Goal: Task Accomplishment & Management: Use online tool/utility

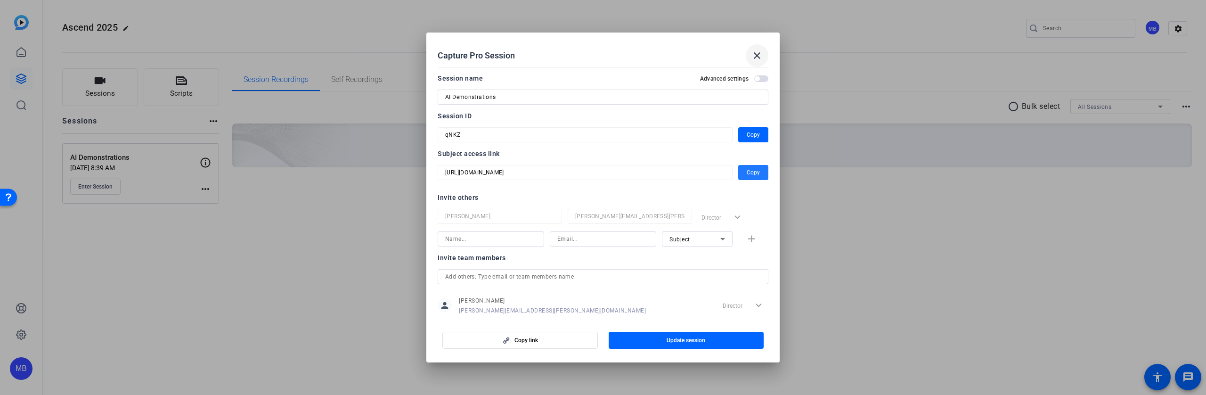
click at [760, 60] on mat-icon "close" at bounding box center [757, 55] width 11 height 11
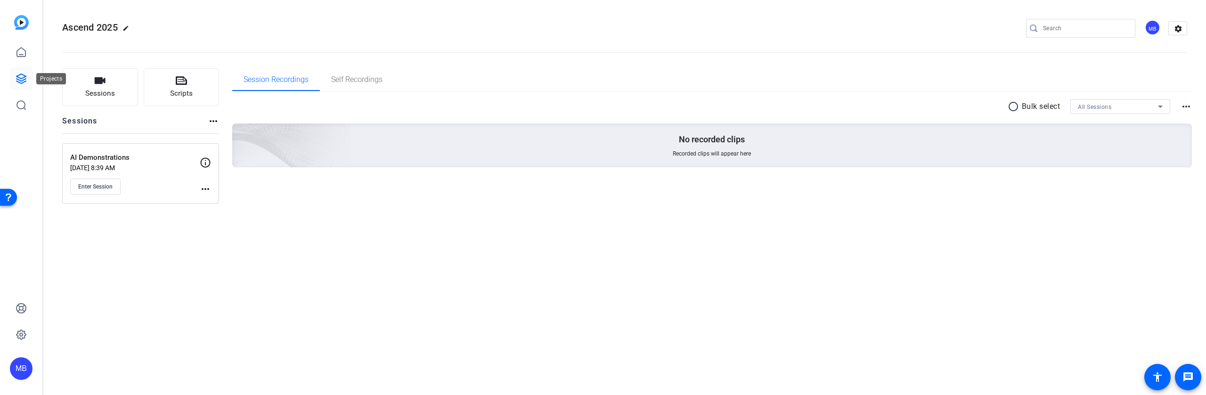
click at [25, 77] on icon at bounding box center [21, 78] width 11 height 11
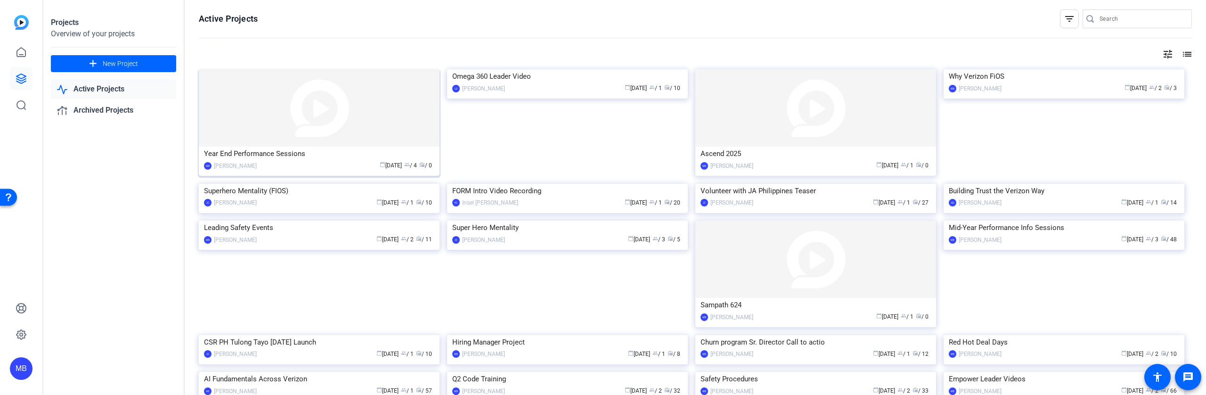
click at [281, 156] on div "Year End Performance Sessions" at bounding box center [319, 154] width 230 height 14
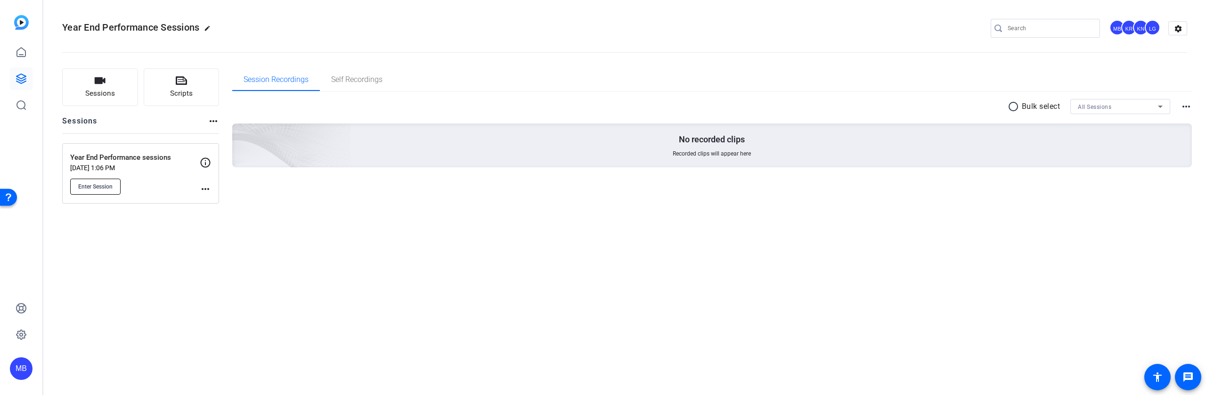
click at [100, 188] on span "Enter Session" at bounding box center [95, 187] width 34 height 8
click at [206, 187] on mat-icon "more_horiz" at bounding box center [205, 188] width 11 height 11
click at [227, 205] on span "Edit Session" at bounding box center [228, 202] width 43 height 11
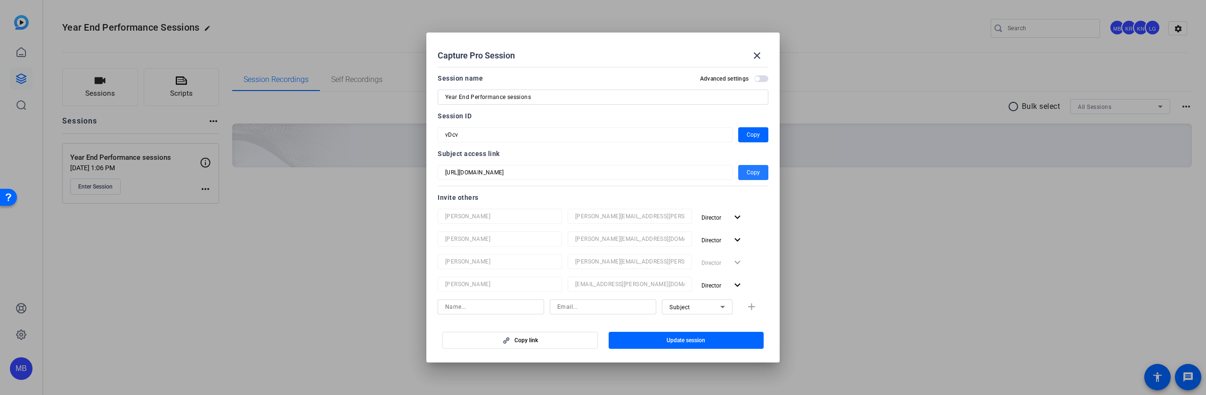
click at [747, 170] on span "Copy" at bounding box center [753, 172] width 13 height 11
click at [85, 185] on div at bounding box center [603, 197] width 1206 height 395
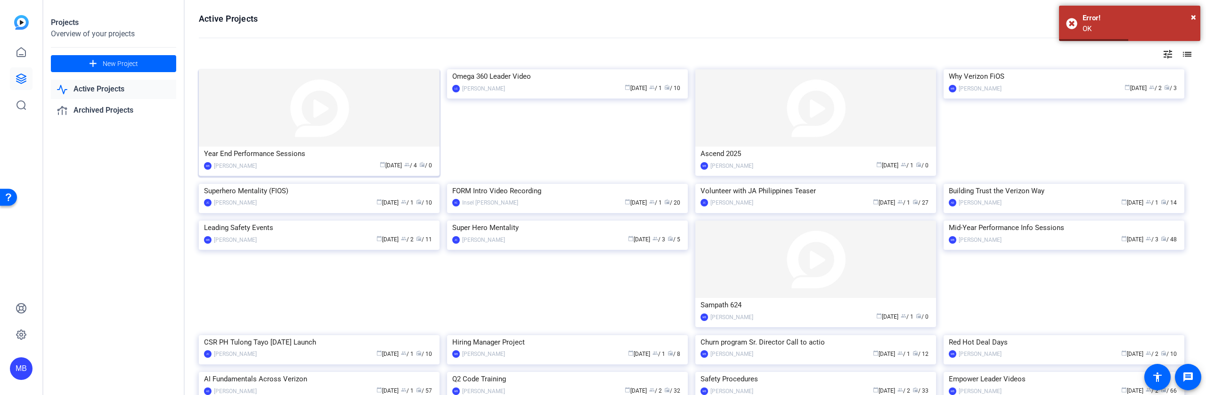
click at [247, 159] on div "Year End Performance Sessions" at bounding box center [319, 154] width 230 height 14
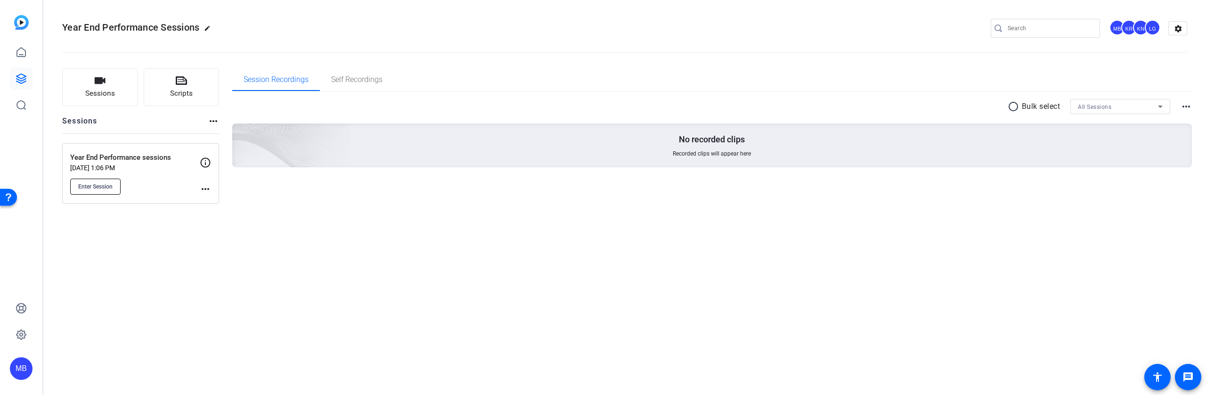
click at [100, 187] on span "Enter Session" at bounding box center [95, 187] width 34 height 8
click at [108, 187] on span "Enter Session" at bounding box center [95, 187] width 34 height 8
click at [83, 187] on span "Enter Session" at bounding box center [95, 187] width 34 height 8
click at [90, 186] on span "Enter Session" at bounding box center [95, 187] width 34 height 8
click at [109, 189] on span "Enter Session" at bounding box center [95, 187] width 34 height 8
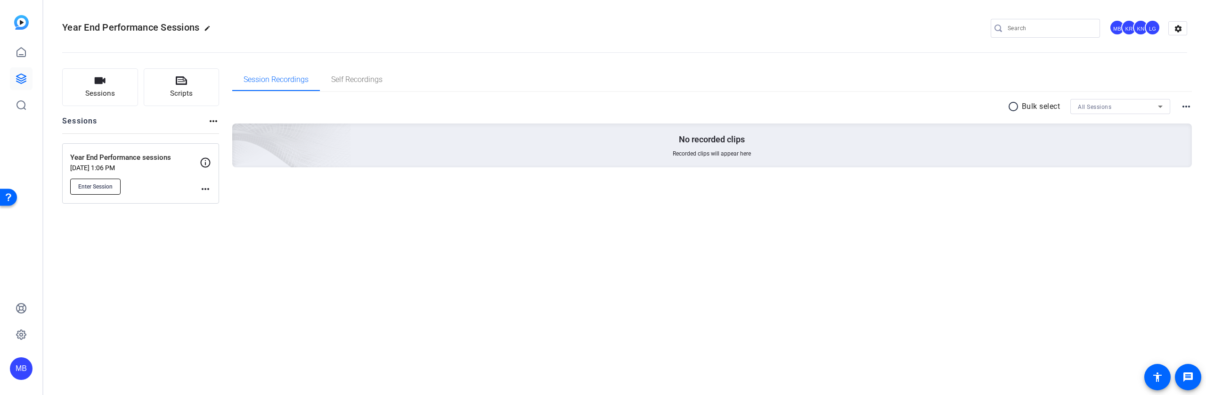
click at [92, 185] on span "Enter Session" at bounding box center [95, 187] width 34 height 8
click at [95, 188] on span "Enter Session" at bounding box center [95, 187] width 34 height 8
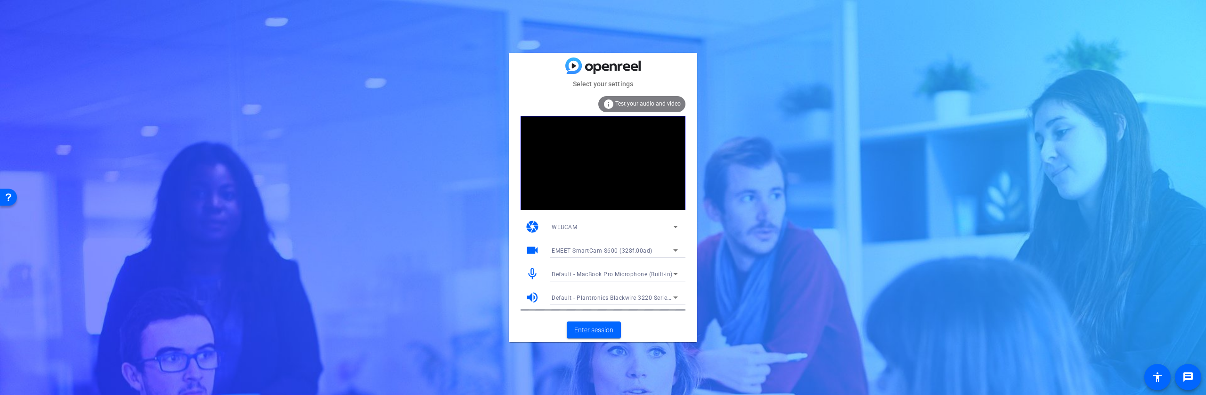
click at [649, 271] on span "Default - MacBook Pro Microphone (Built-in)" at bounding box center [612, 274] width 121 height 7
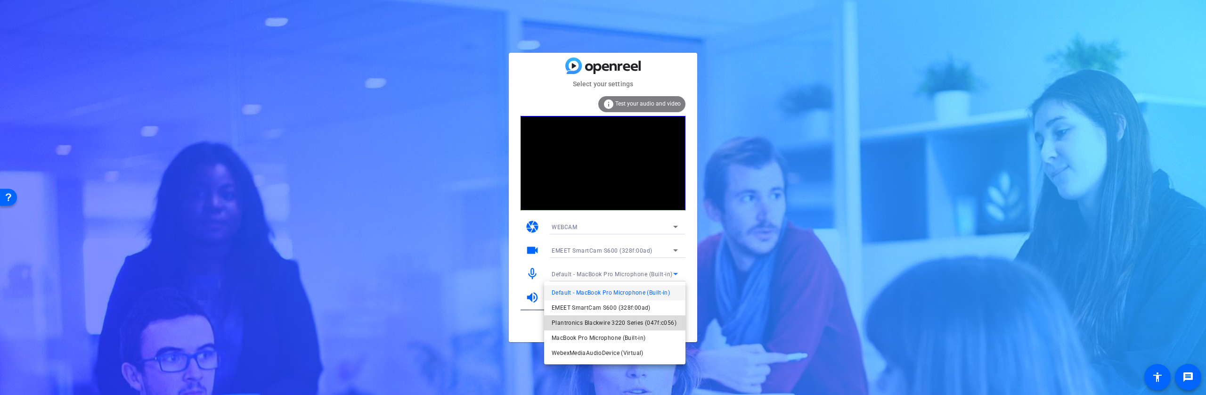
click at [620, 324] on span "Plantronics Blackwire 3220 Series (047f:c056)" at bounding box center [614, 322] width 125 height 11
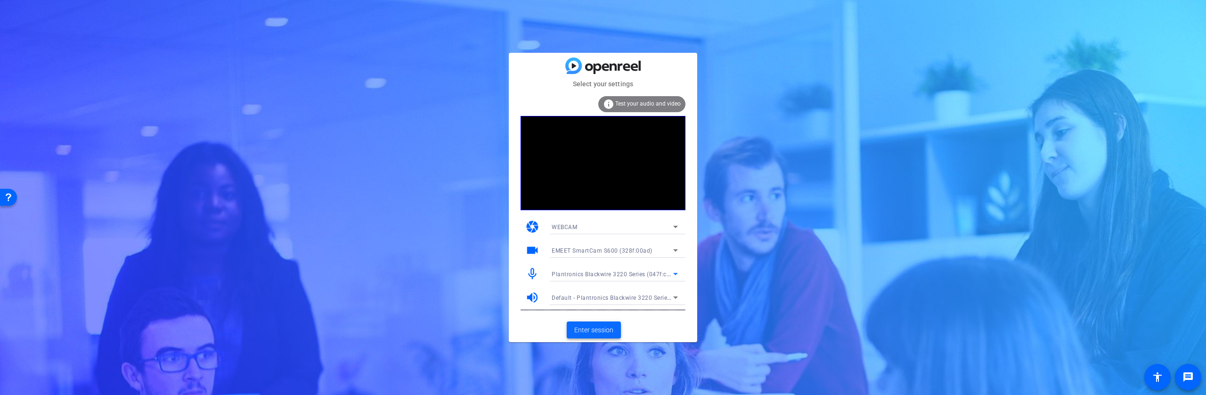
click at [606, 328] on span "Enter session" at bounding box center [593, 330] width 39 height 10
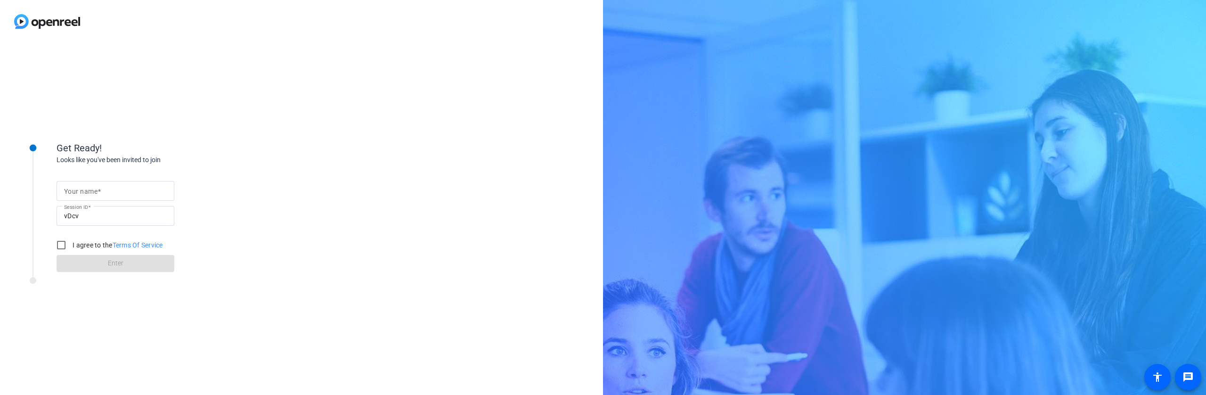
click at [98, 181] on div at bounding box center [115, 191] width 103 height 20
click at [105, 188] on input "Your name" at bounding box center [115, 190] width 103 height 11
type input "Mike"
click at [58, 245] on input "I agree to the Terms Of Service" at bounding box center [61, 245] width 19 height 19
checkbox input "true"
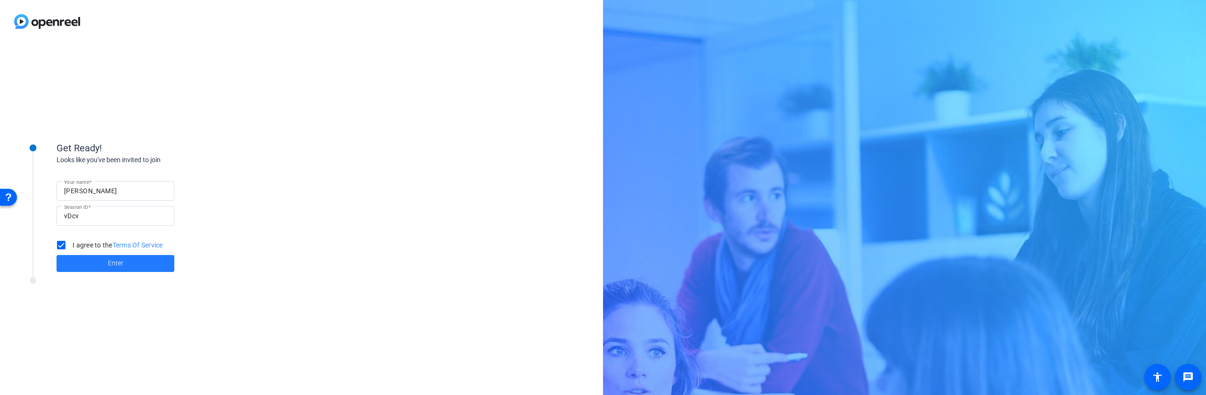
click at [105, 264] on span at bounding box center [116, 263] width 118 height 23
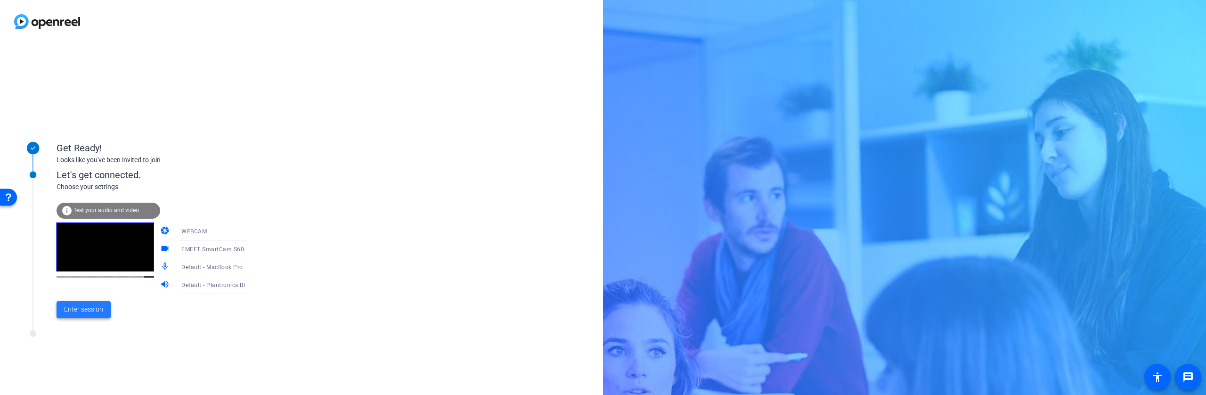
click at [97, 310] on span "Enter session" at bounding box center [83, 309] width 39 height 10
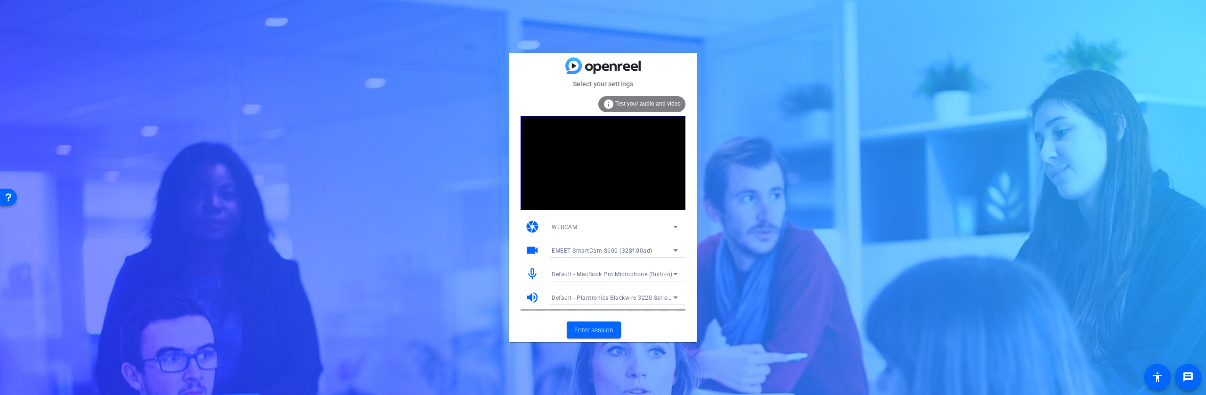
click at [673, 249] on icon at bounding box center [675, 250] width 11 height 11
click at [666, 246] on div at bounding box center [603, 197] width 1206 height 395
click at [670, 271] on icon at bounding box center [675, 273] width 11 height 11
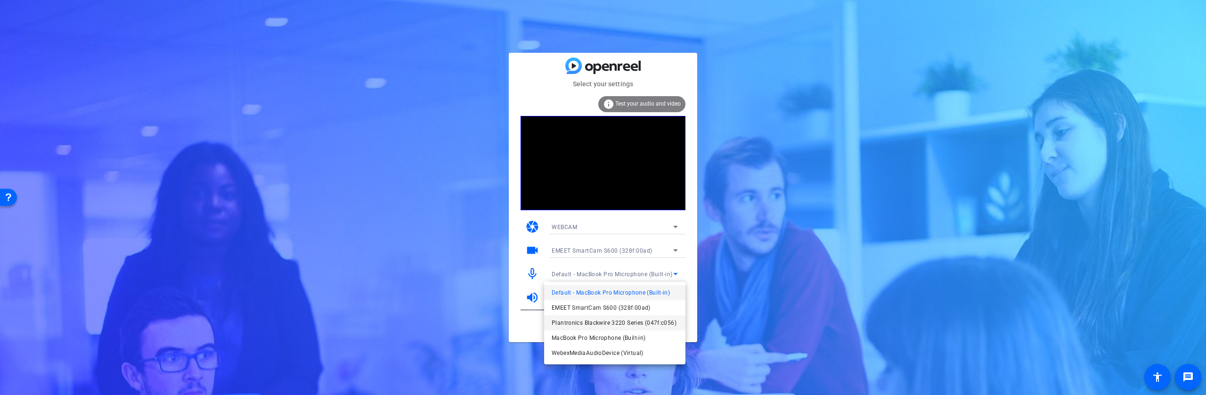
click at [605, 318] on span "Plantronics Blackwire 3220 Series (047f:c056)" at bounding box center [614, 322] width 125 height 11
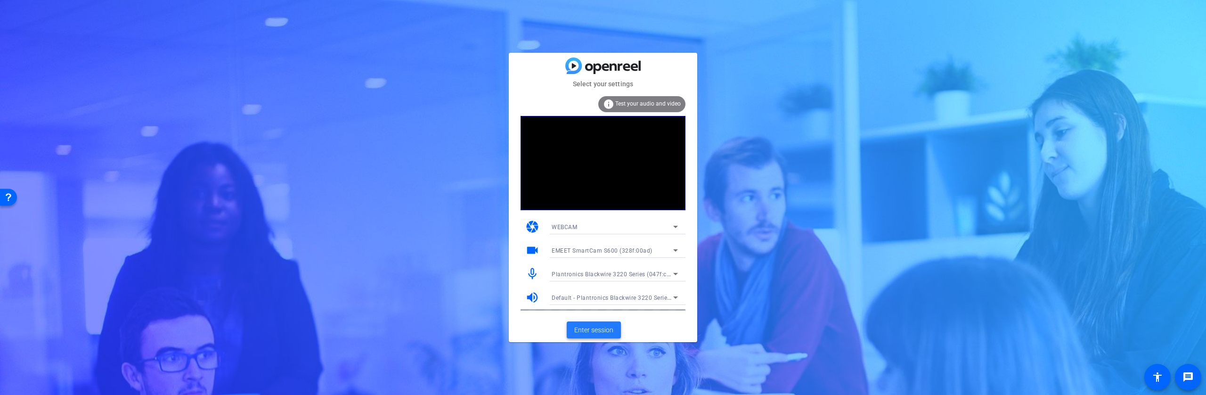
click at [603, 328] on span "Enter session" at bounding box center [593, 330] width 39 height 10
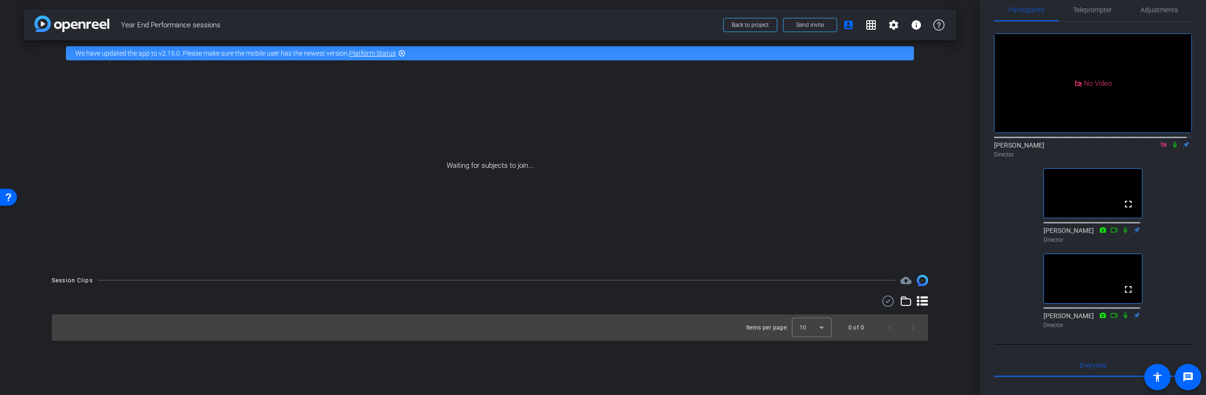
scroll to position [0, 0]
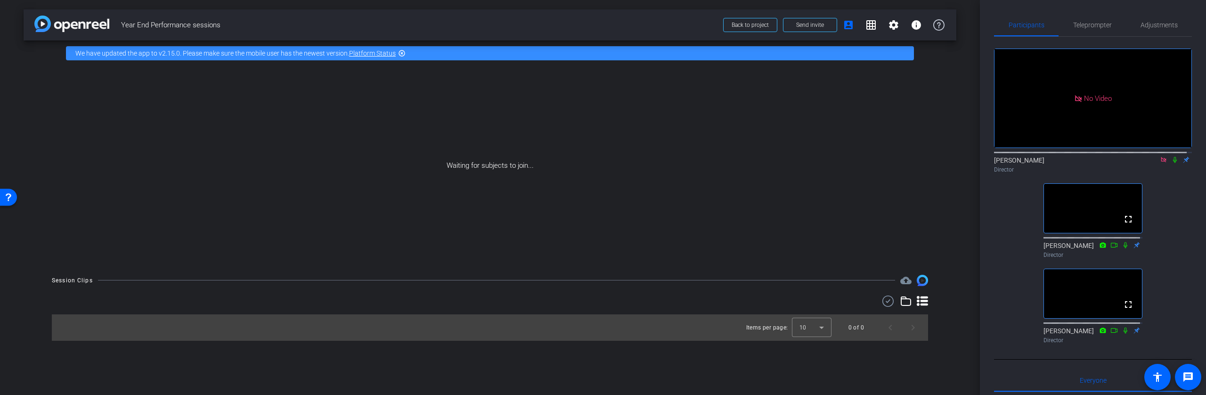
click at [1160, 163] on icon at bounding box center [1164, 159] width 8 height 7
click at [1171, 164] on mat-icon "flip" at bounding box center [1175, 159] width 11 height 8
click at [1009, 139] on mat-icon "settings" at bounding box center [1006, 133] width 11 height 11
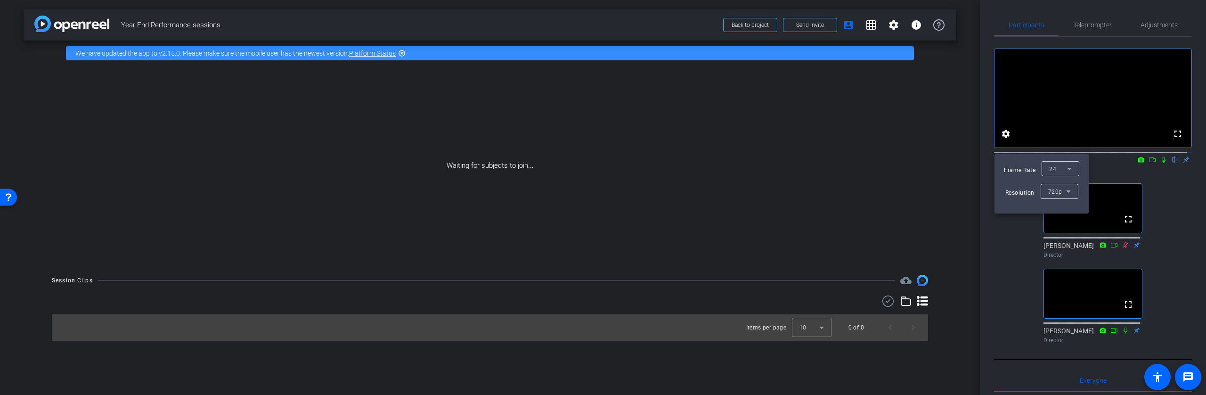
click at [1120, 140] on div at bounding box center [603, 197] width 1206 height 395
click at [1160, 163] on icon at bounding box center [1164, 159] width 8 height 7
click at [1149, 22] on span "Adjustments" at bounding box center [1159, 25] width 37 height 7
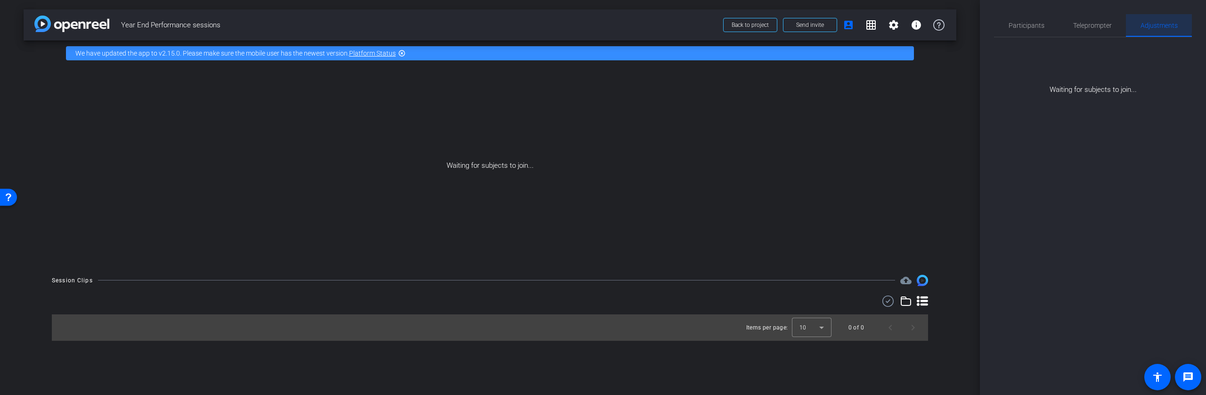
scroll to position [0, 0]
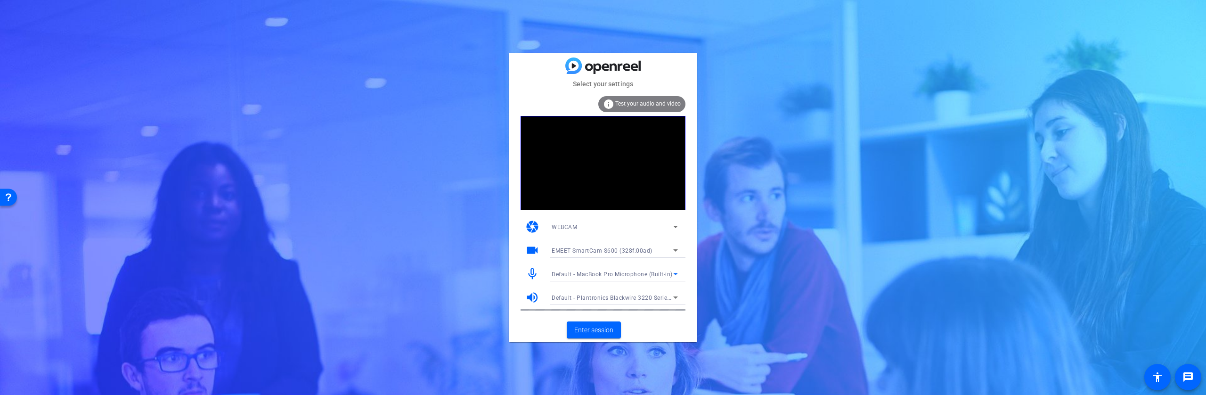
click at [672, 273] on icon at bounding box center [675, 273] width 11 height 11
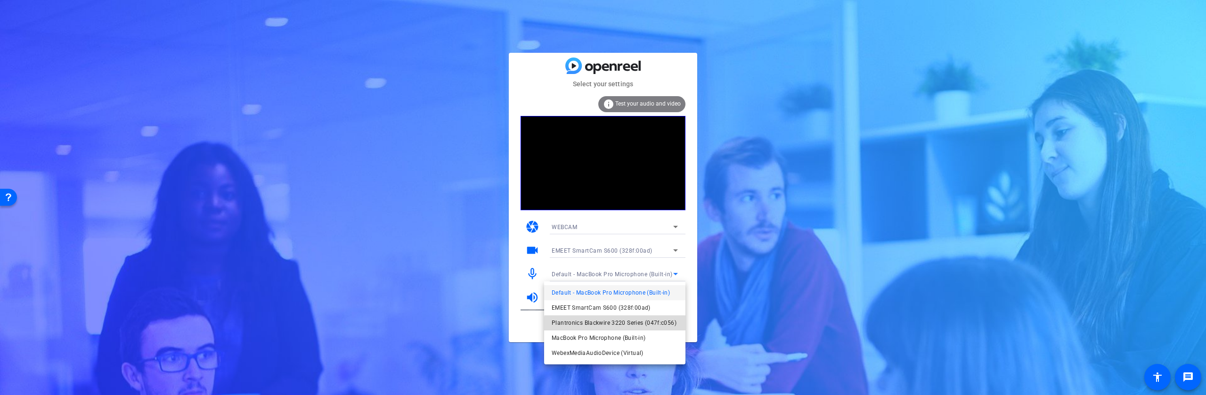
click at [619, 325] on span "Plantronics Blackwire 3220 Series (047f:c056)" at bounding box center [614, 322] width 125 height 11
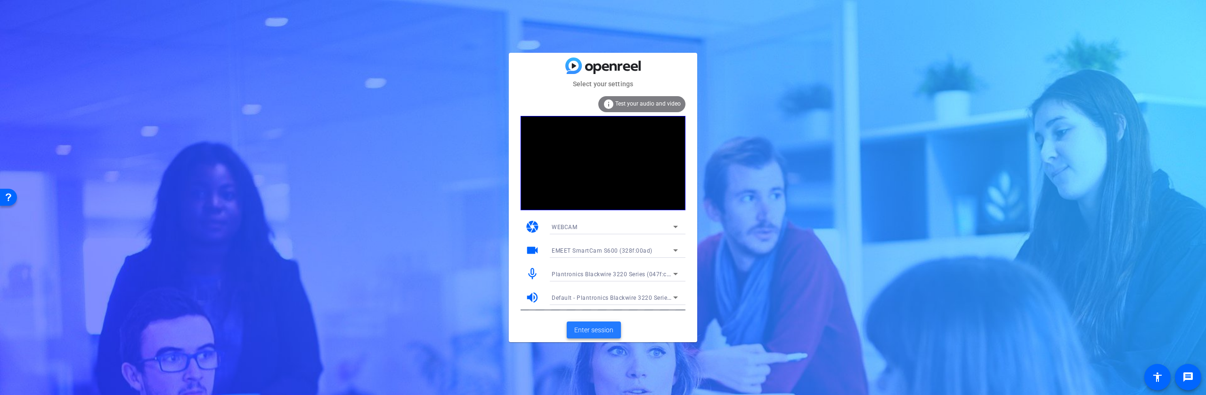
click at [588, 329] on span "Enter session" at bounding box center [593, 330] width 39 height 10
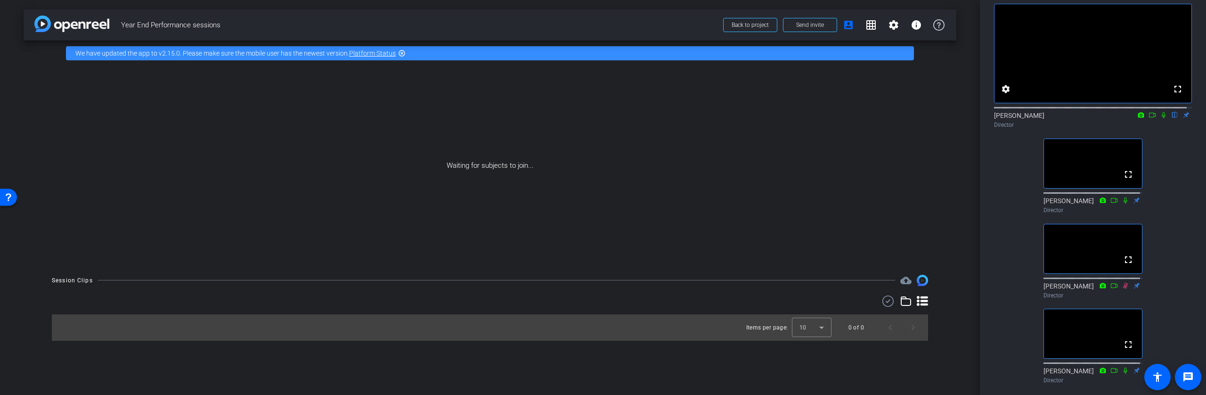
scroll to position [61, 0]
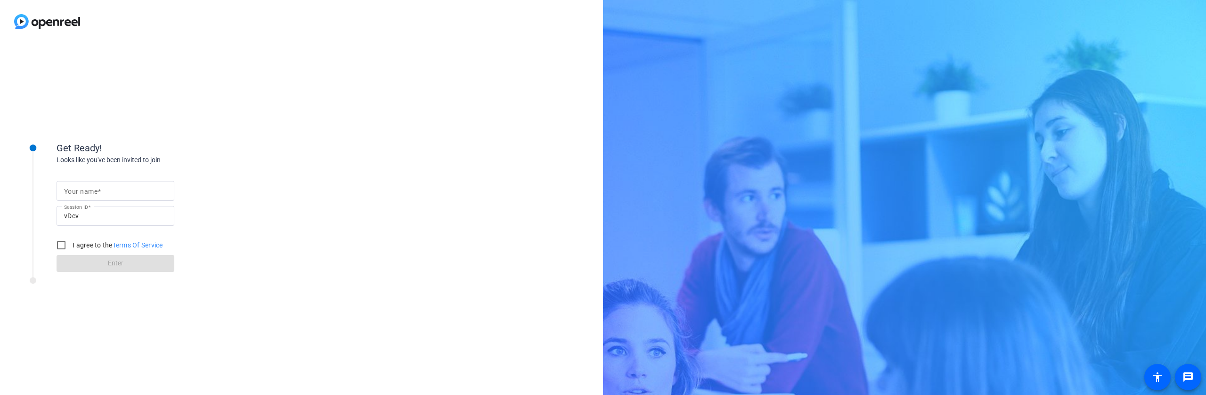
click at [87, 189] on mat-label "Your name" at bounding box center [80, 192] width 33 height 8
click at [87, 189] on input "Your name" at bounding box center [115, 190] width 103 height 11
type input "Mike Guest"
click at [70, 247] on input "I agree to the Terms Of Service" at bounding box center [61, 245] width 19 height 19
checkbox input "true"
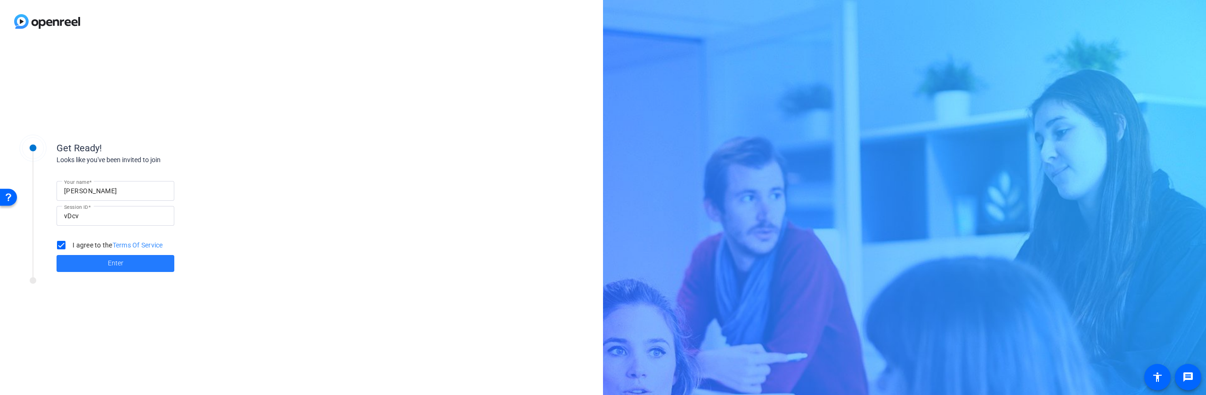
click at [89, 266] on span at bounding box center [116, 263] width 118 height 23
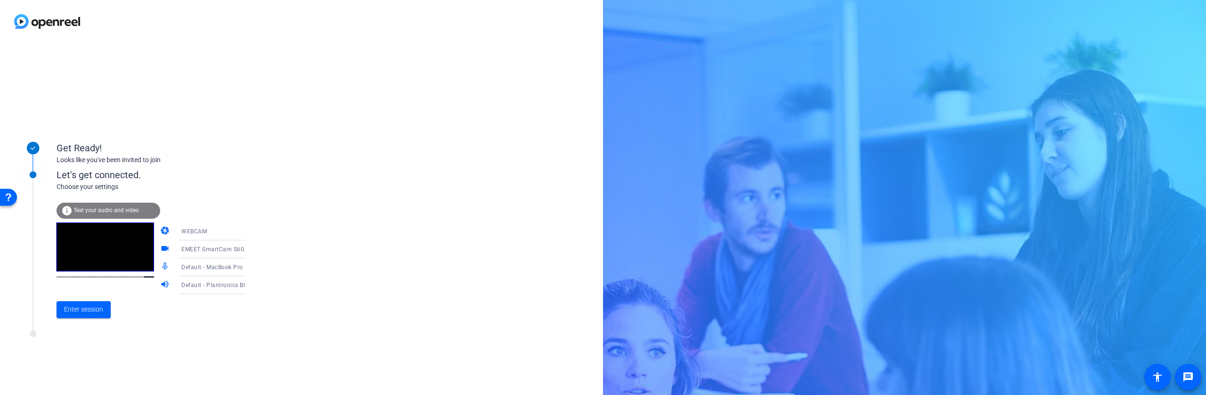
click at [252, 266] on icon at bounding box center [254, 267] width 5 height 2
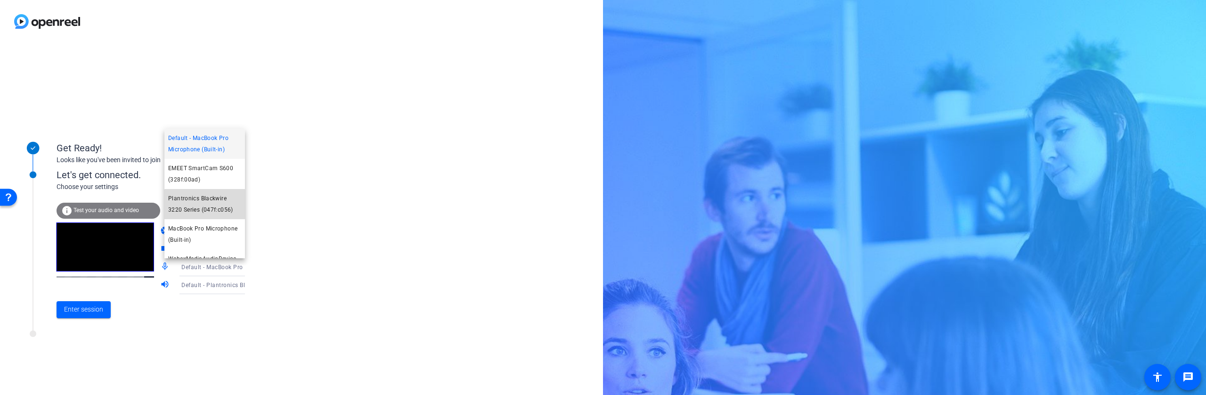
click at [210, 205] on span "Plantronics Blackwire 3220 Series (047f:c056)" at bounding box center [204, 204] width 73 height 23
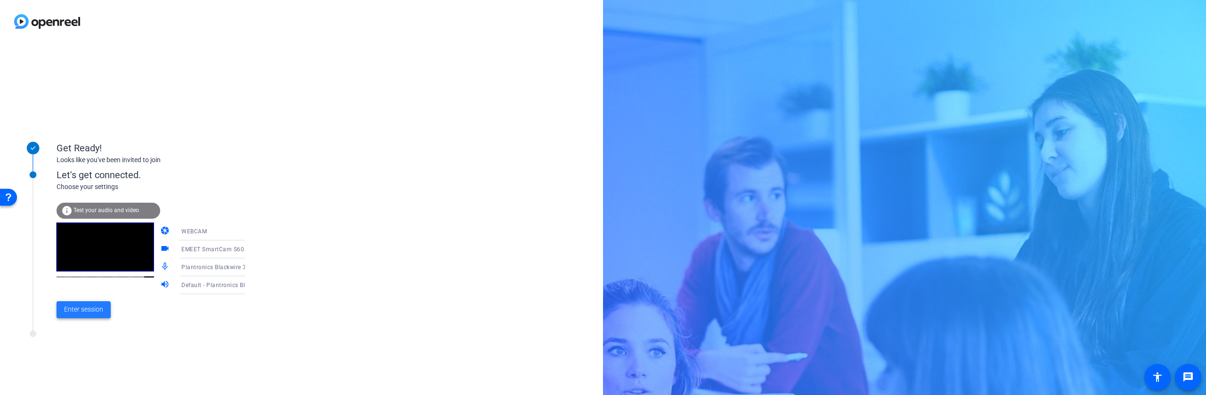
click at [66, 312] on span "Enter session" at bounding box center [83, 309] width 39 height 10
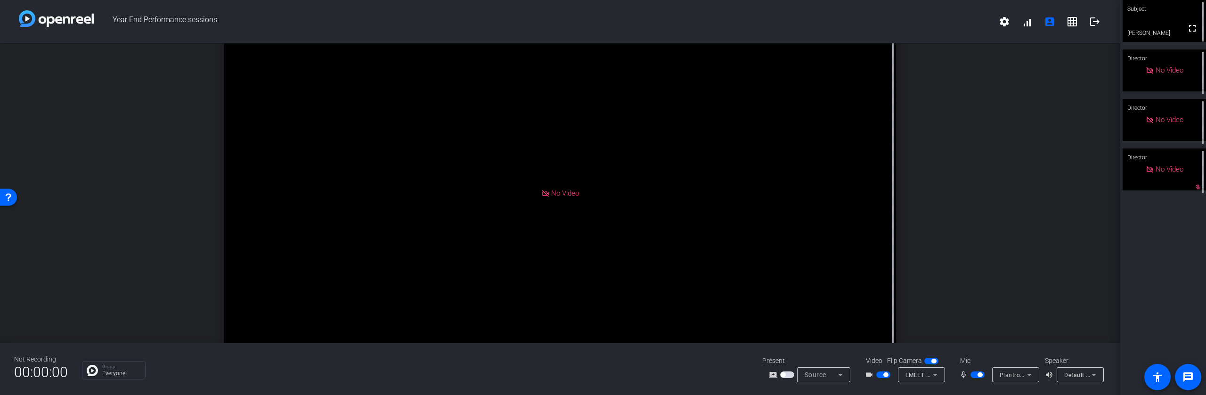
click at [833, 377] on div "Source" at bounding box center [821, 374] width 33 height 11
click at [727, 374] on div at bounding box center [603, 197] width 1206 height 395
click at [788, 373] on span "button" at bounding box center [787, 374] width 14 height 7
click at [844, 368] on div "Present screen_share_outline Screen Sharing" at bounding box center [810, 369] width 94 height 26
click at [842, 375] on icon at bounding box center [840, 374] width 11 height 11
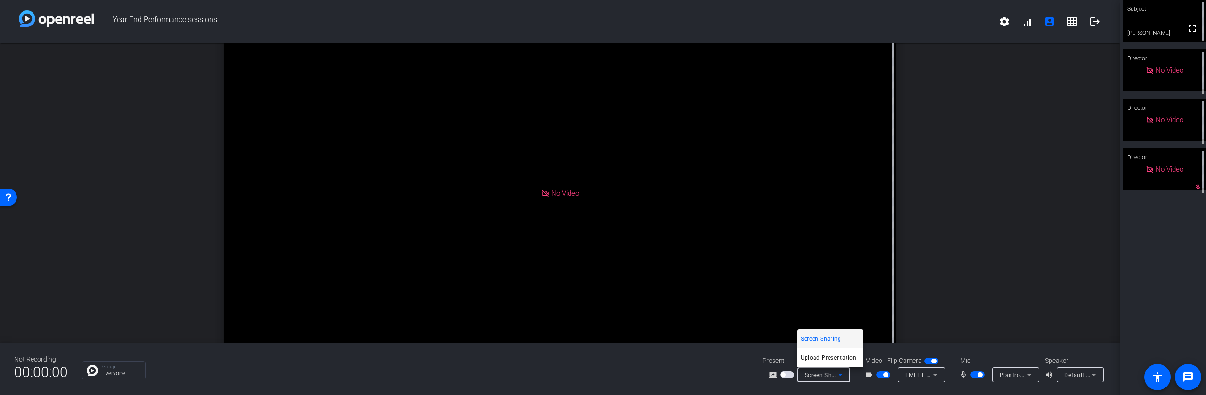
click at [833, 339] on span "Screen Sharing" at bounding box center [821, 338] width 41 height 11
click at [789, 375] on span "button" at bounding box center [787, 374] width 14 height 7
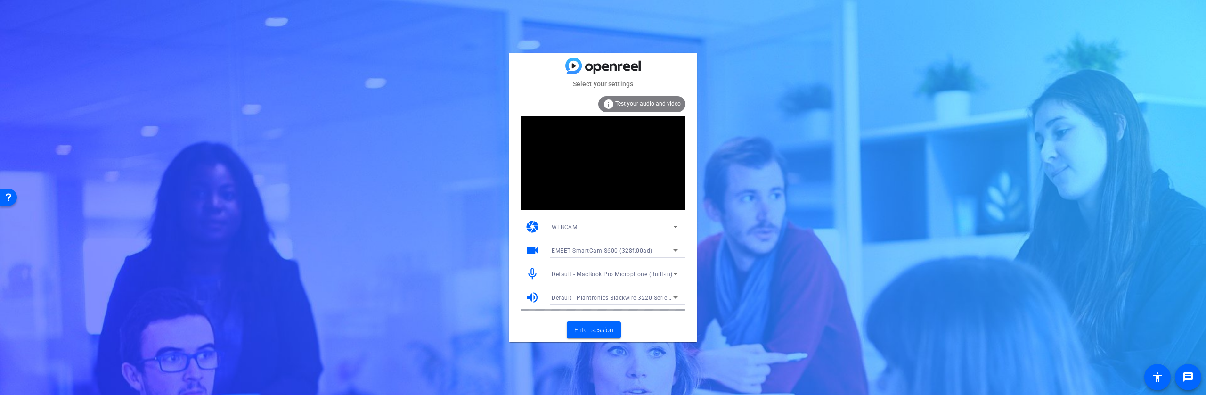
click at [631, 272] on span "Default - MacBook Pro Microphone (Built-in)" at bounding box center [612, 274] width 121 height 7
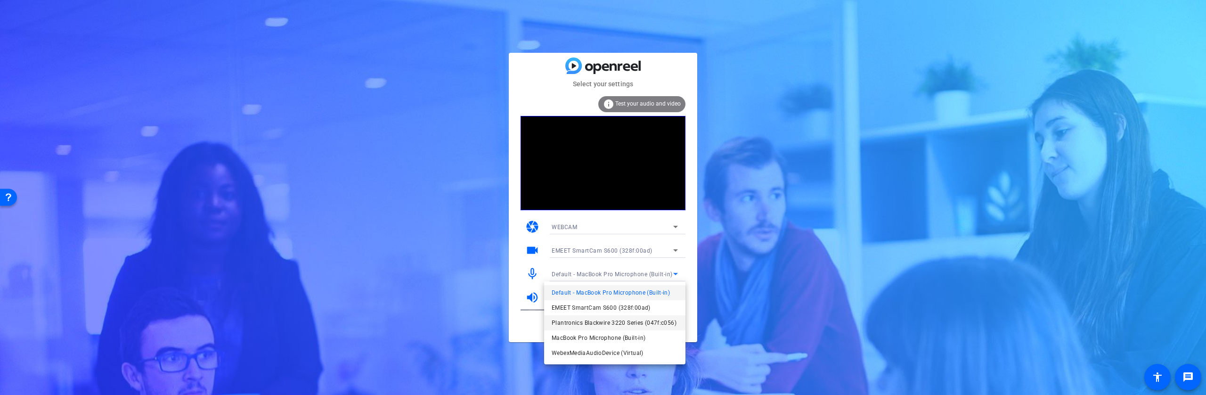
click at [616, 325] on span "Plantronics Blackwire 3220 Series (047f:c056)" at bounding box center [614, 322] width 125 height 11
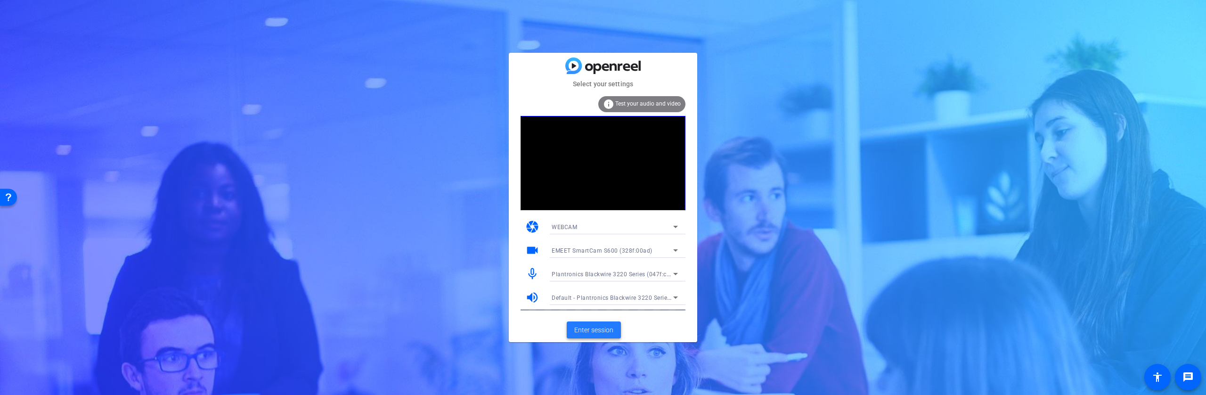
click at [601, 330] on span "Enter session" at bounding box center [593, 330] width 39 height 10
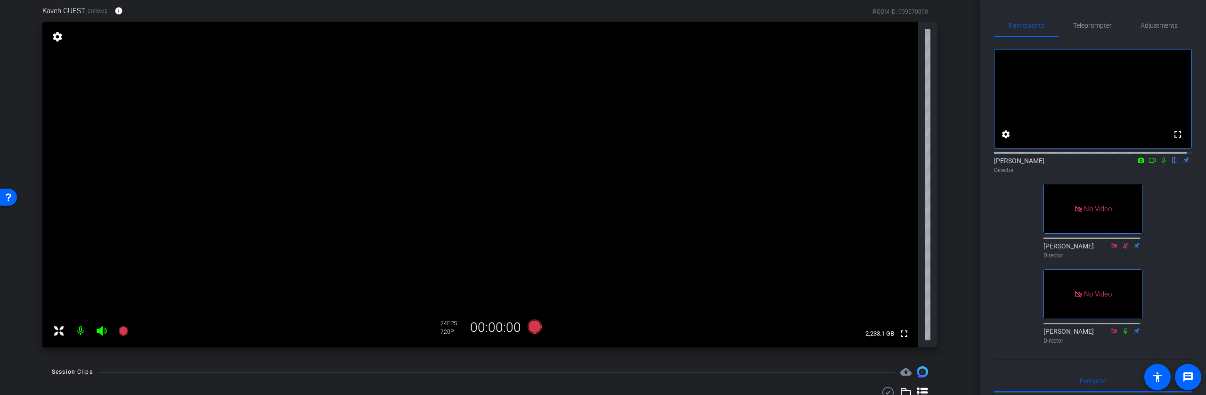
scroll to position [78, 0]
click at [528, 325] on icon at bounding box center [535, 325] width 14 height 14
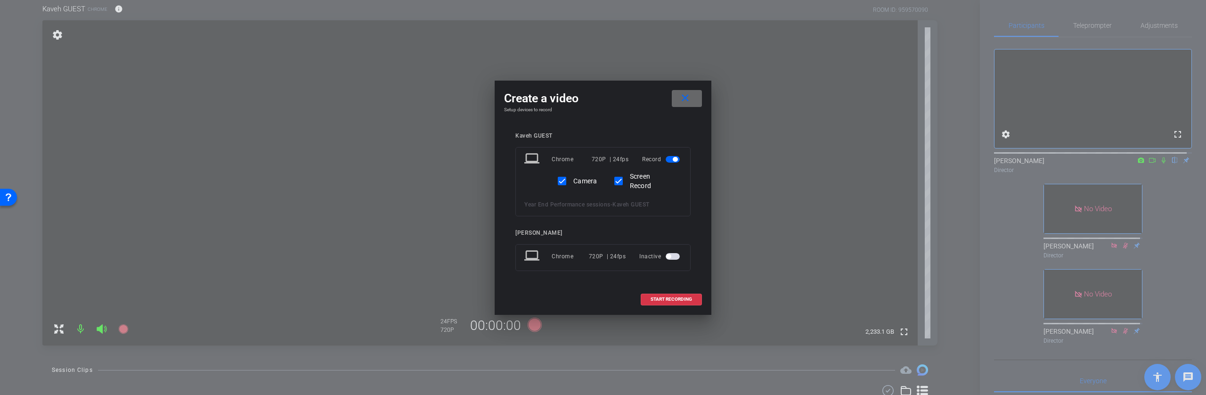
click at [685, 98] on mat-icon "close" at bounding box center [686, 98] width 12 height 12
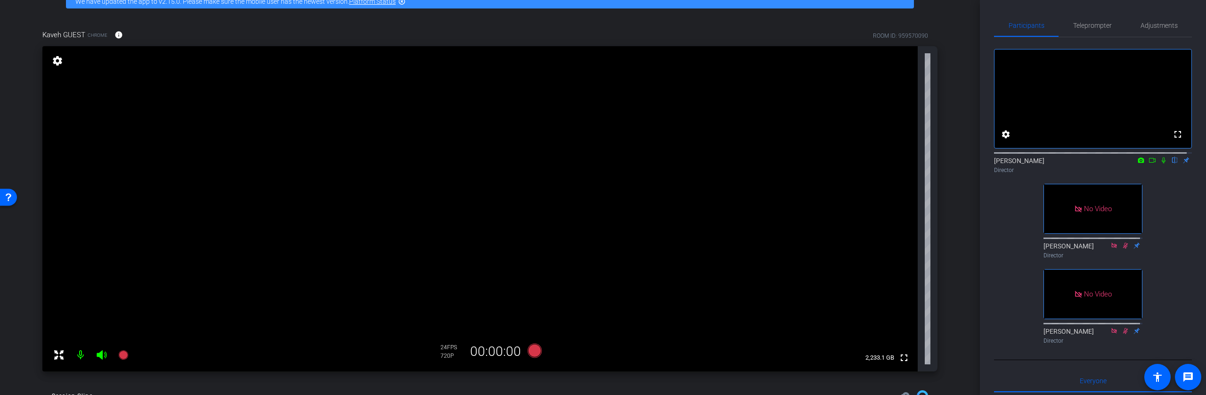
scroll to position [54, 0]
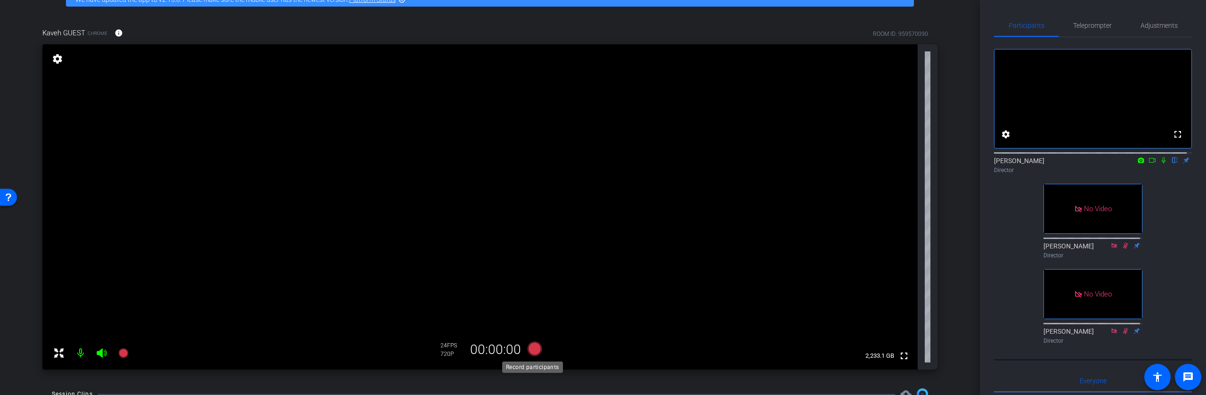
click at [533, 352] on icon at bounding box center [535, 349] width 14 height 14
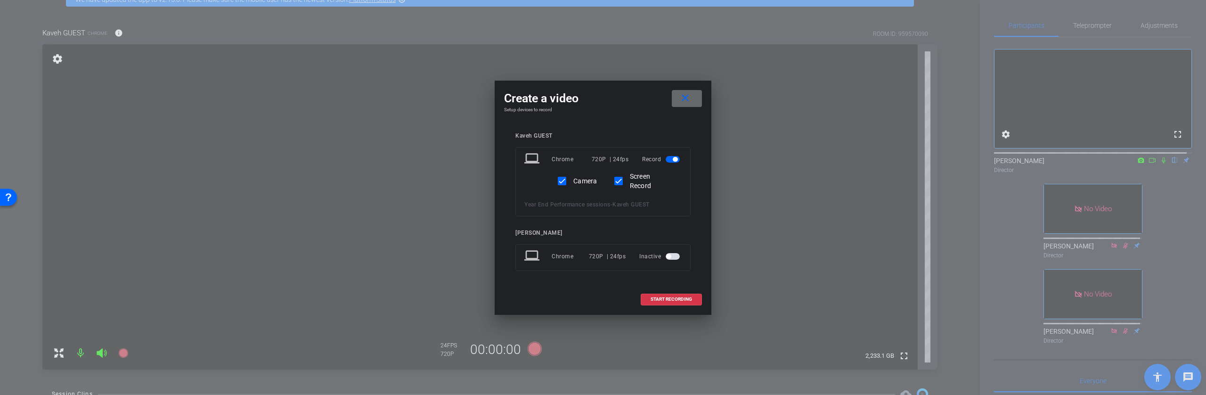
click at [685, 103] on mat-icon "close" at bounding box center [686, 98] width 12 height 12
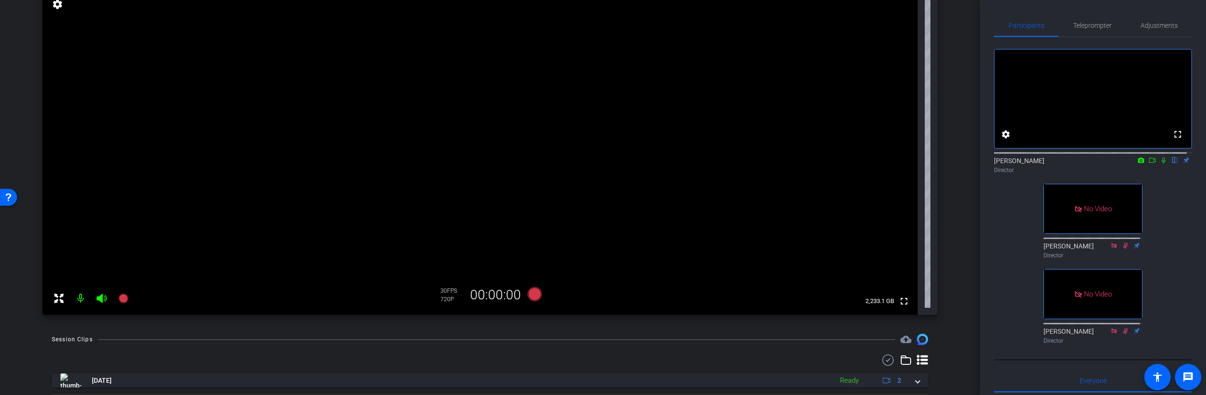
scroll to position [126, 0]
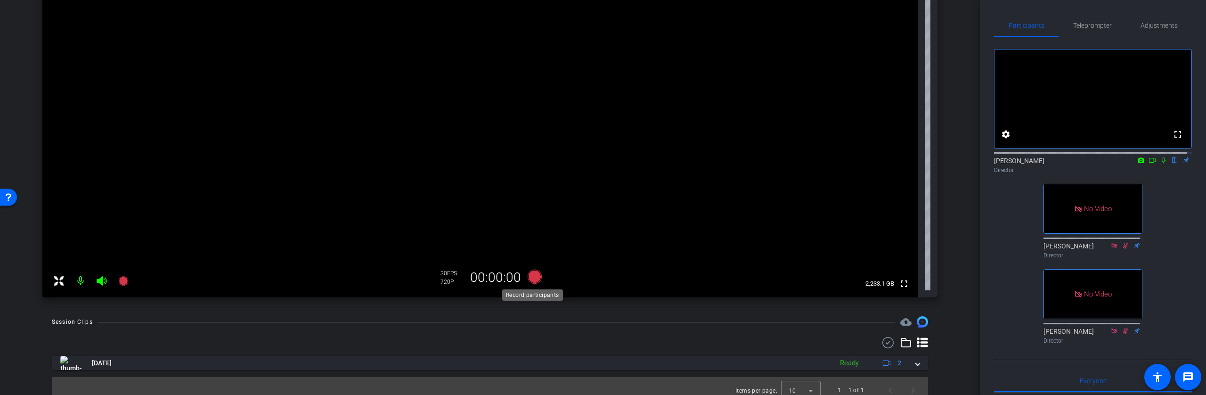
click at [533, 276] on icon at bounding box center [535, 277] width 14 height 14
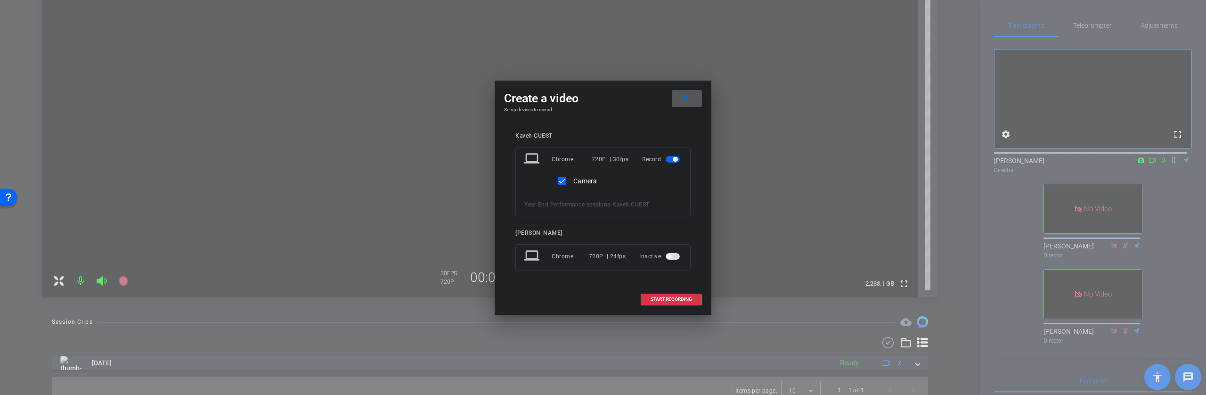
click at [695, 99] on span at bounding box center [687, 98] width 30 height 23
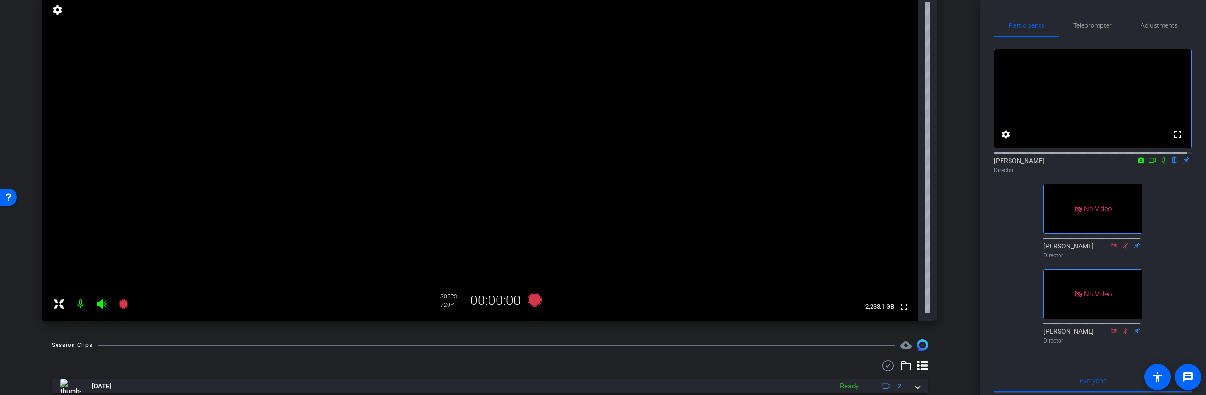
scroll to position [90, 0]
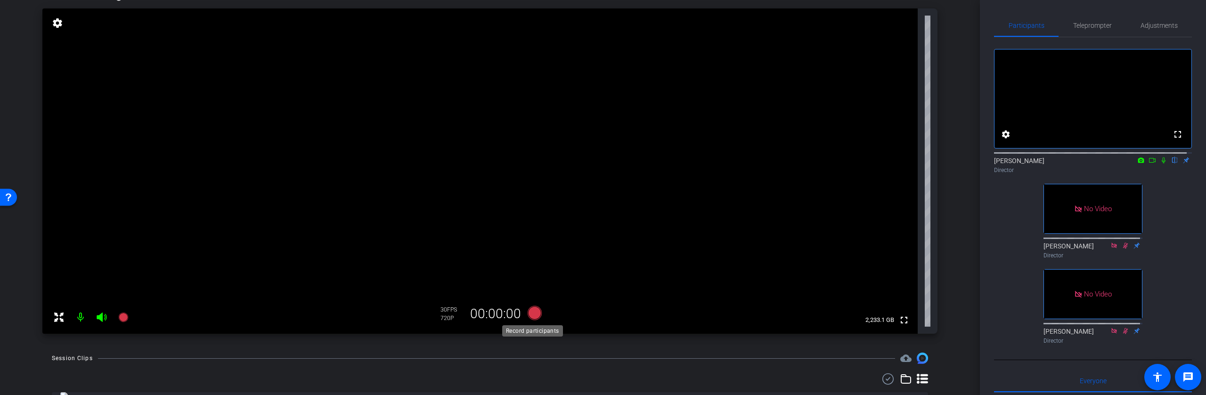
click at [530, 312] on icon at bounding box center [535, 313] width 14 height 14
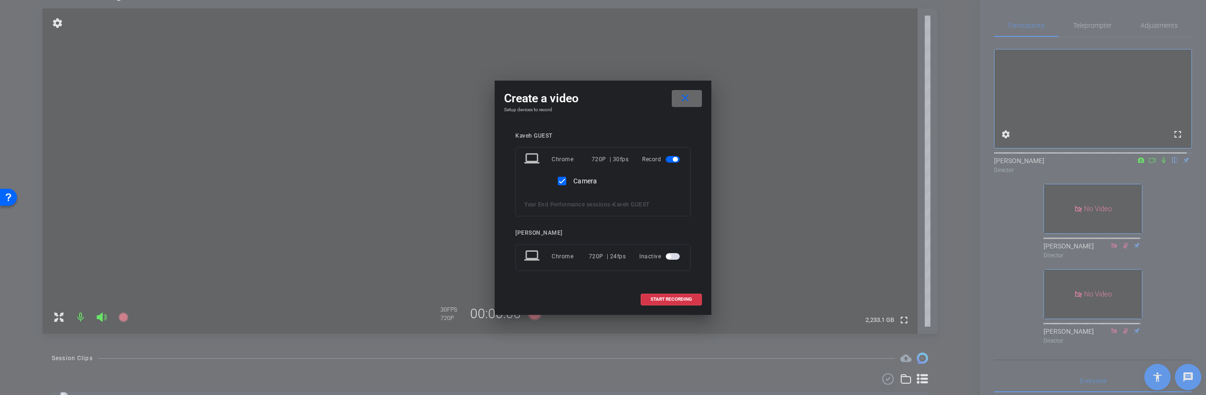
click at [684, 98] on mat-icon "close" at bounding box center [686, 98] width 12 height 12
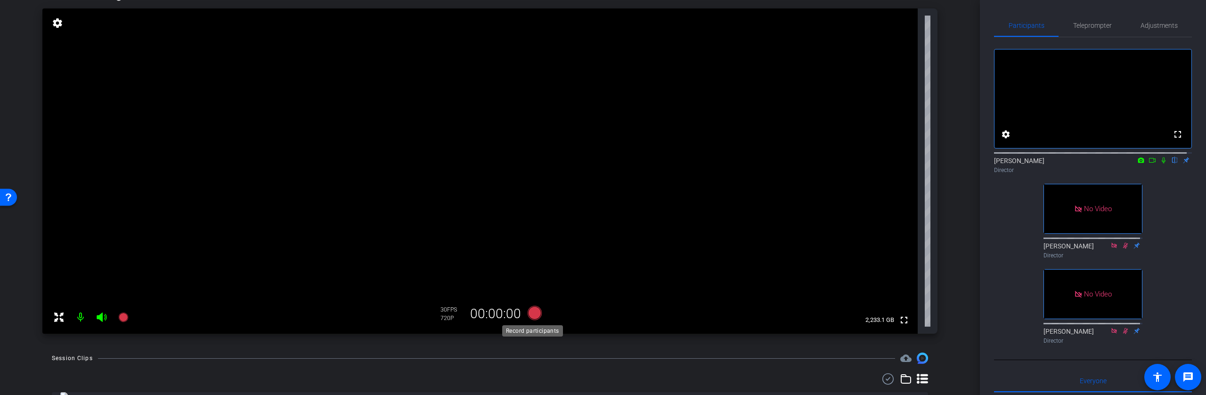
click at [532, 312] on icon at bounding box center [535, 313] width 14 height 14
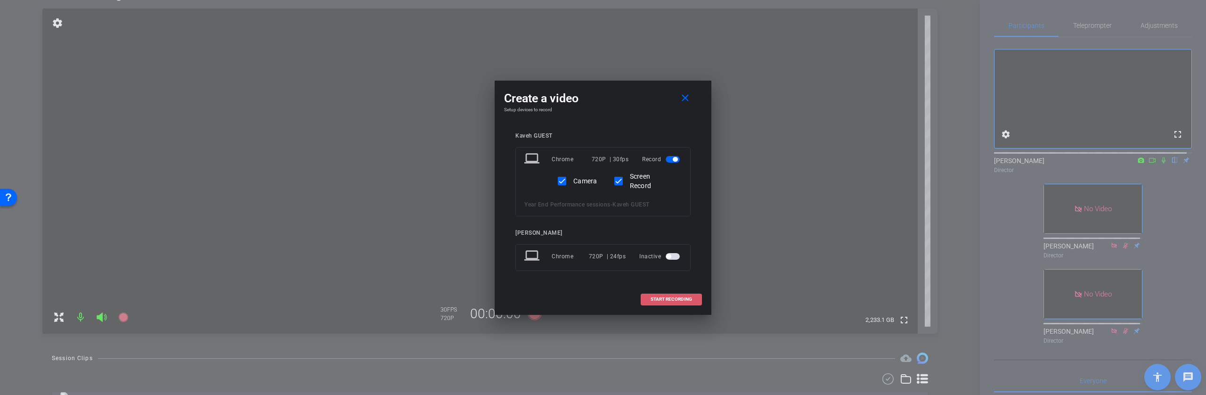
click at [682, 299] on span "START RECORDING" at bounding box center [671, 299] width 41 height 5
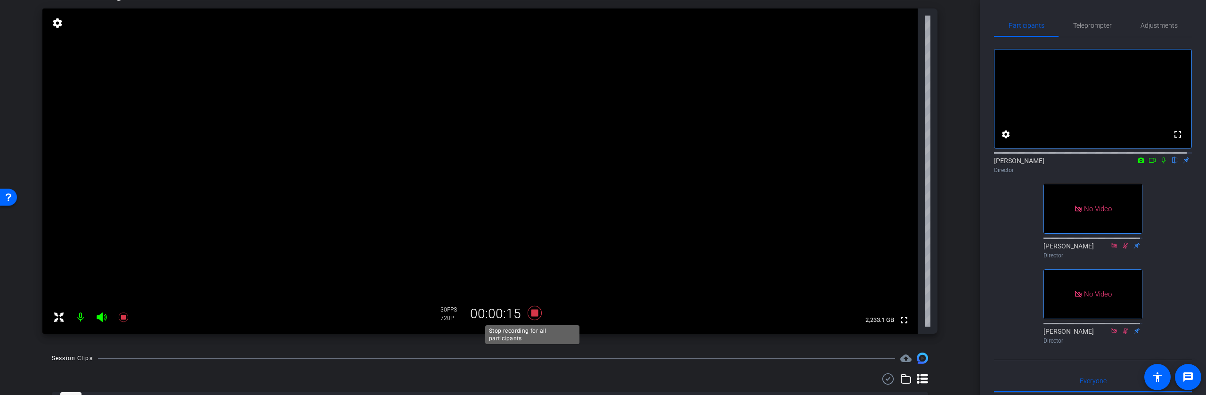
click at [534, 315] on icon at bounding box center [535, 313] width 14 height 14
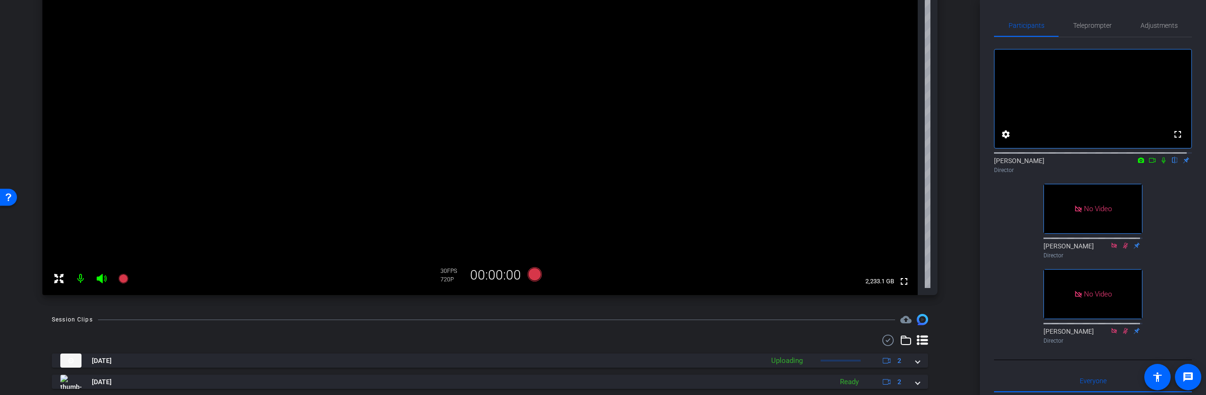
scroll to position [156, 0]
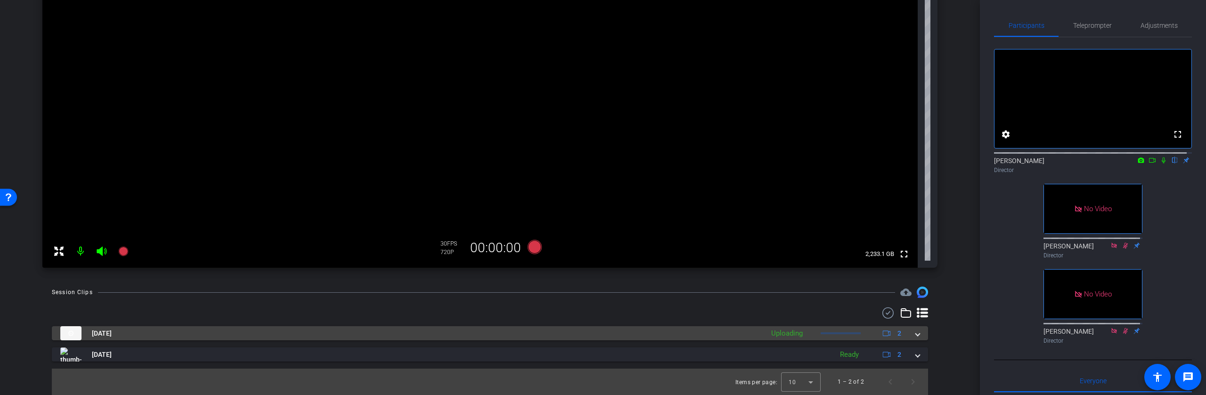
click at [831, 329] on mat-panel-description "Uploading 2" at bounding box center [838, 333] width 142 height 14
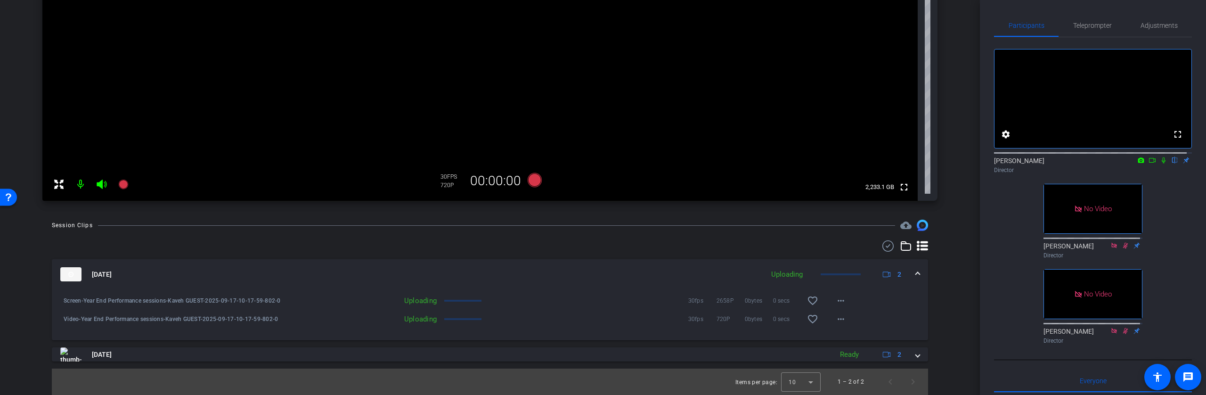
scroll to position [222, 0]
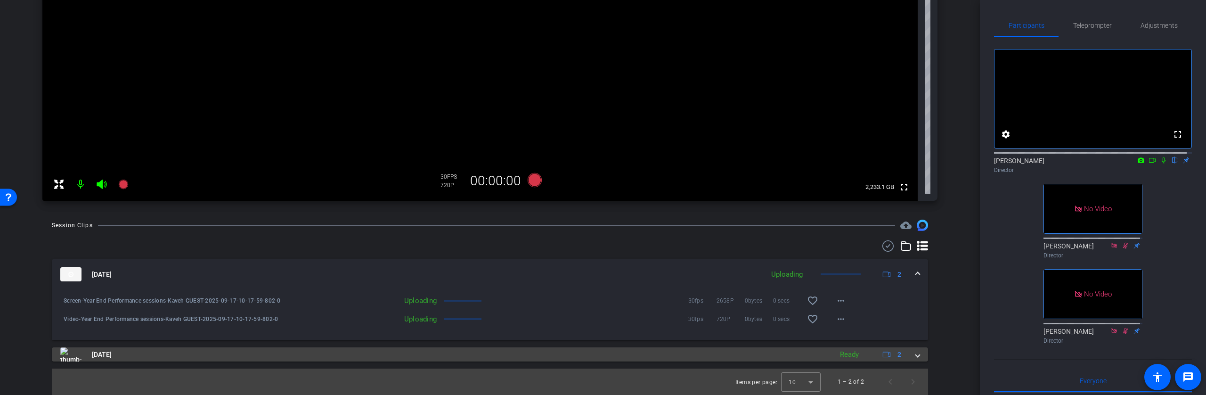
click at [725, 352] on mat-panel-title "Sep 17, 2025" at bounding box center [444, 354] width 768 height 14
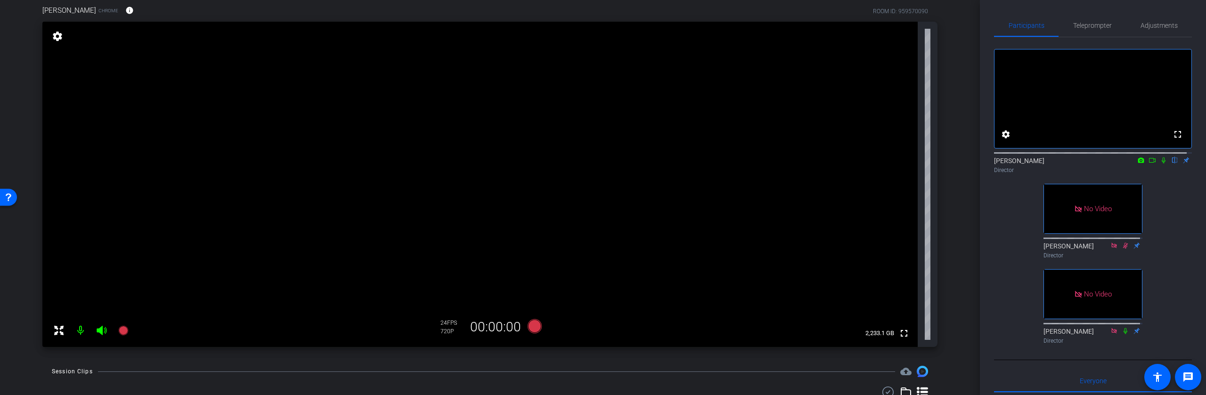
scroll to position [78, 0]
click at [533, 324] on icon at bounding box center [535, 324] width 14 height 14
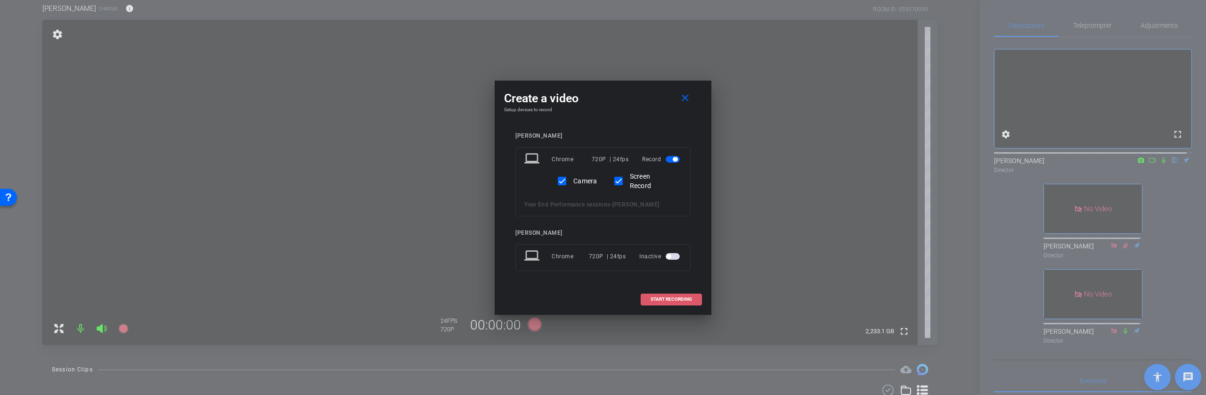
click at [678, 298] on span "START RECORDING" at bounding box center [671, 299] width 41 height 5
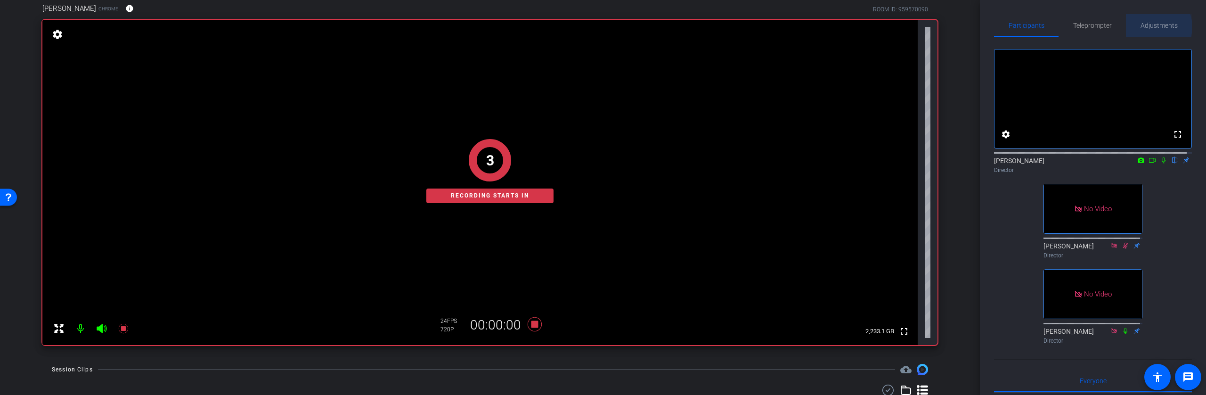
click at [1150, 27] on span "Adjustments" at bounding box center [1159, 25] width 37 height 7
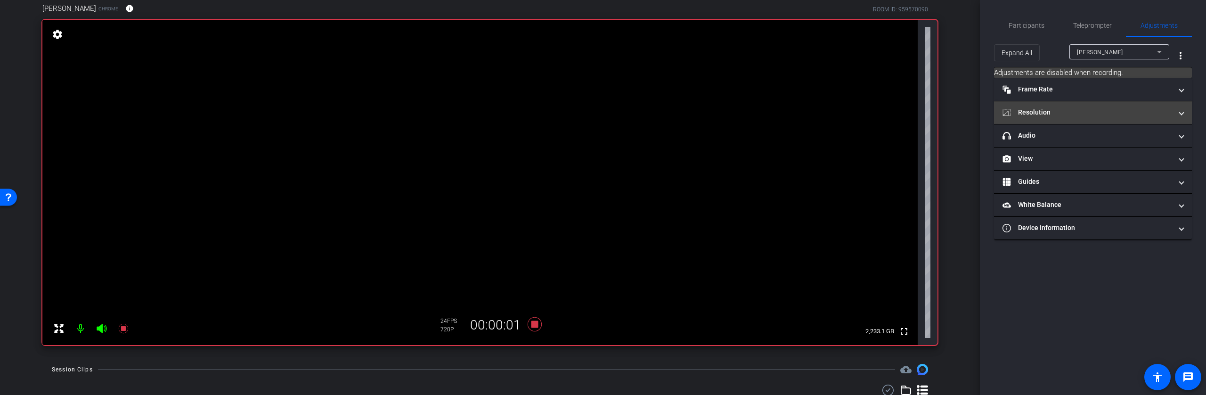
click at [1072, 106] on mat-expansion-panel-header "Resolution" at bounding box center [1093, 112] width 198 height 23
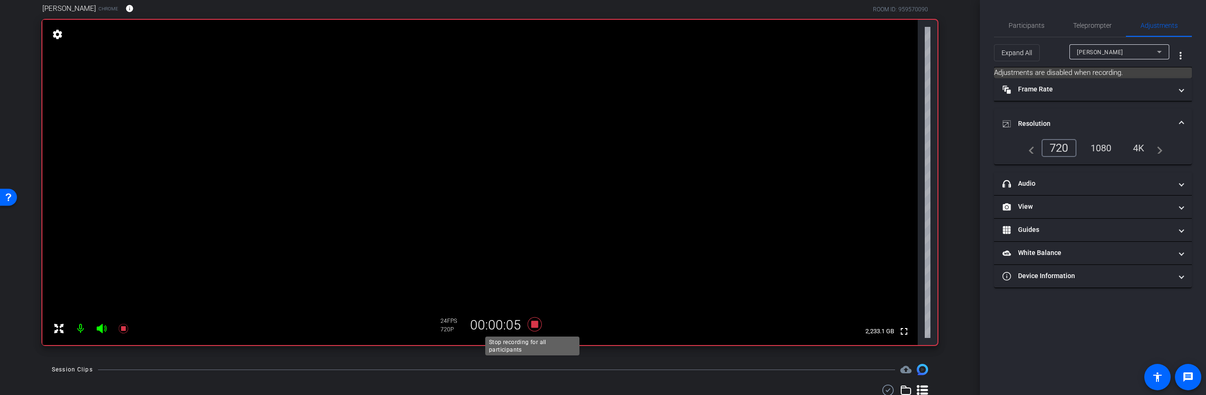
click at [534, 326] on icon at bounding box center [535, 324] width 14 height 14
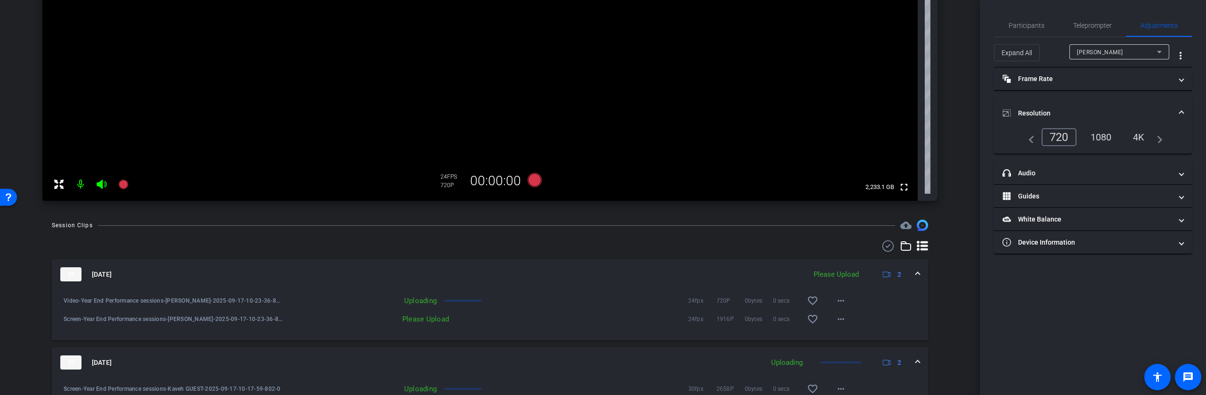
scroll to position [249, 0]
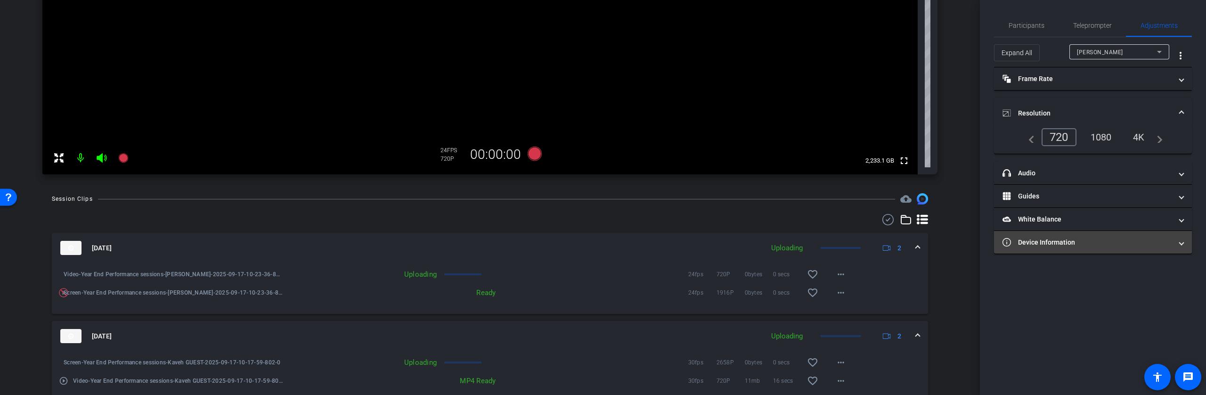
click at [1084, 244] on mat-panel-title "Device Information" at bounding box center [1088, 243] width 170 height 10
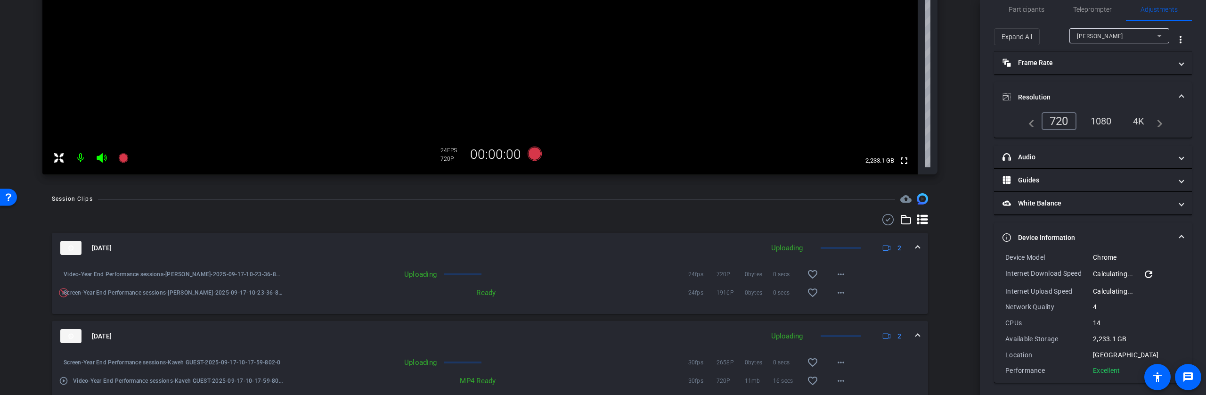
scroll to position [0, 0]
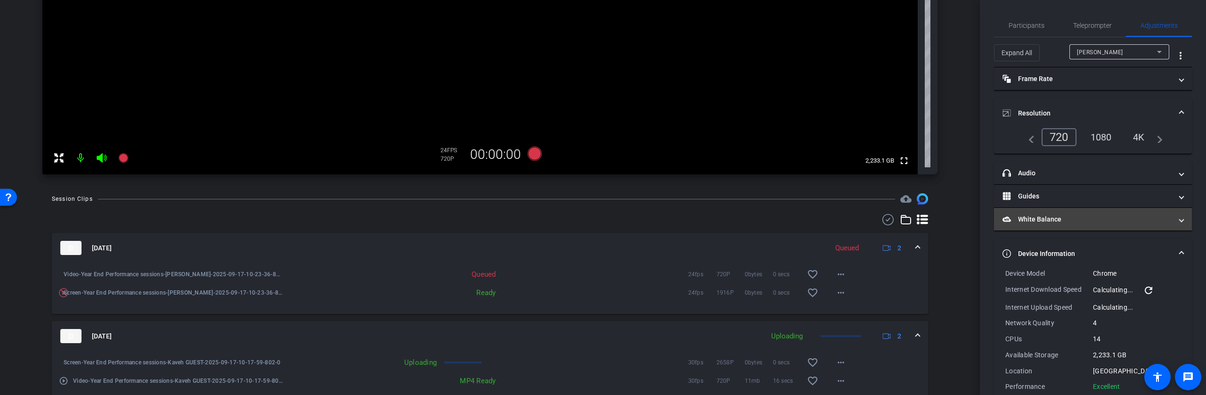
click at [1071, 220] on mat-panel-title "White Balance White Balance" at bounding box center [1088, 219] width 170 height 10
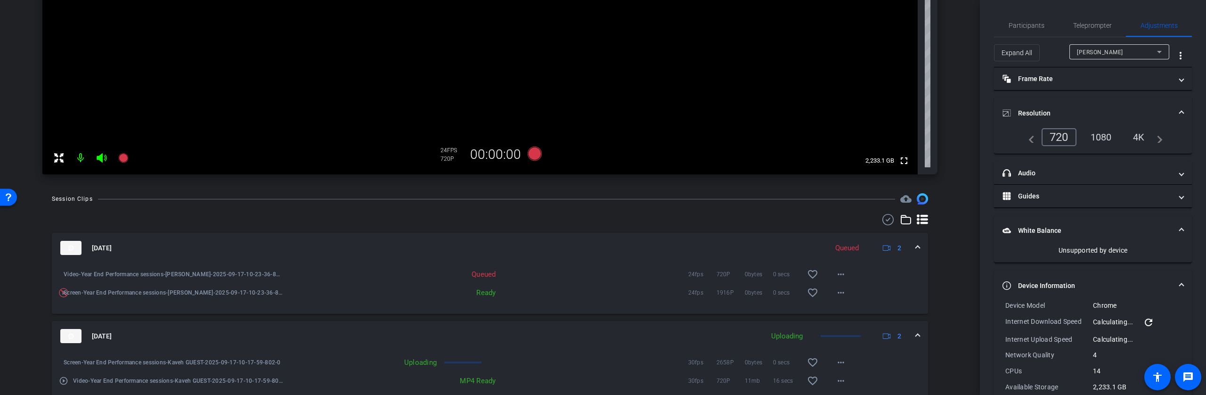
click at [1071, 220] on mat-expansion-panel-header "White Balance White Balance" at bounding box center [1093, 230] width 198 height 30
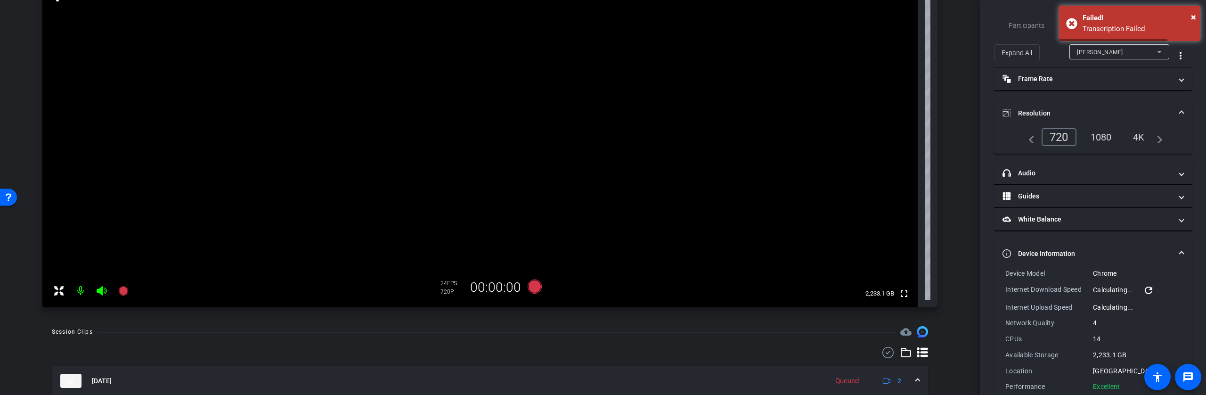
scroll to position [115, 0]
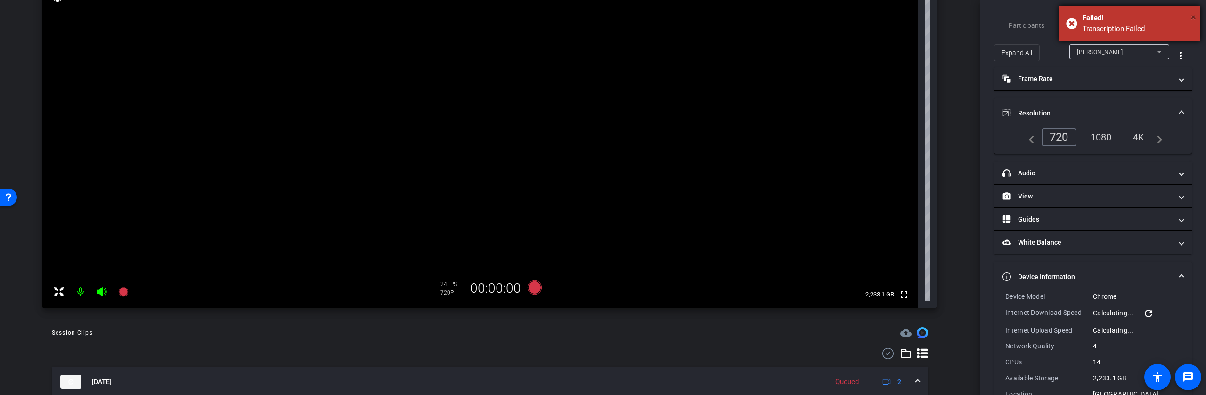
click at [1193, 16] on span "×" at bounding box center [1193, 16] width 5 height 11
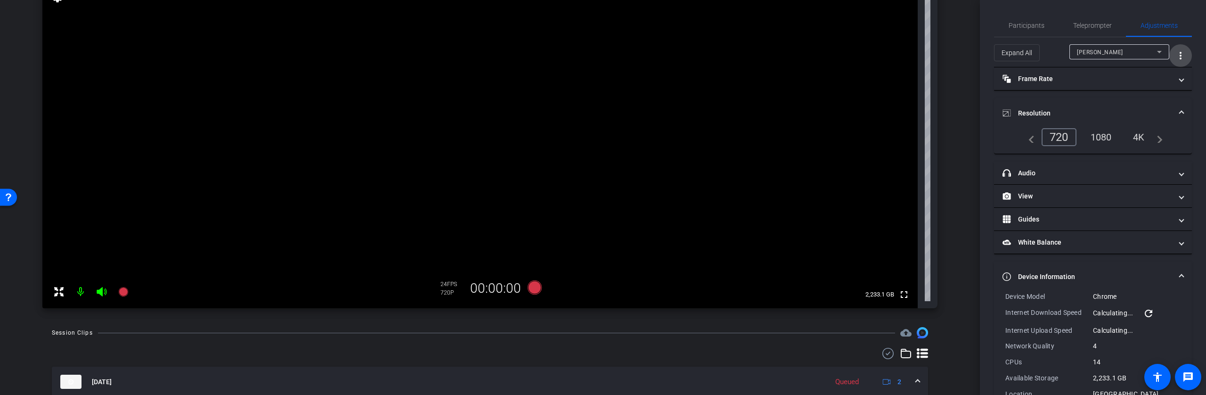
click at [1178, 52] on mat-icon "more_vert" at bounding box center [1180, 55] width 11 height 11
click at [943, 169] on div at bounding box center [603, 197] width 1206 height 395
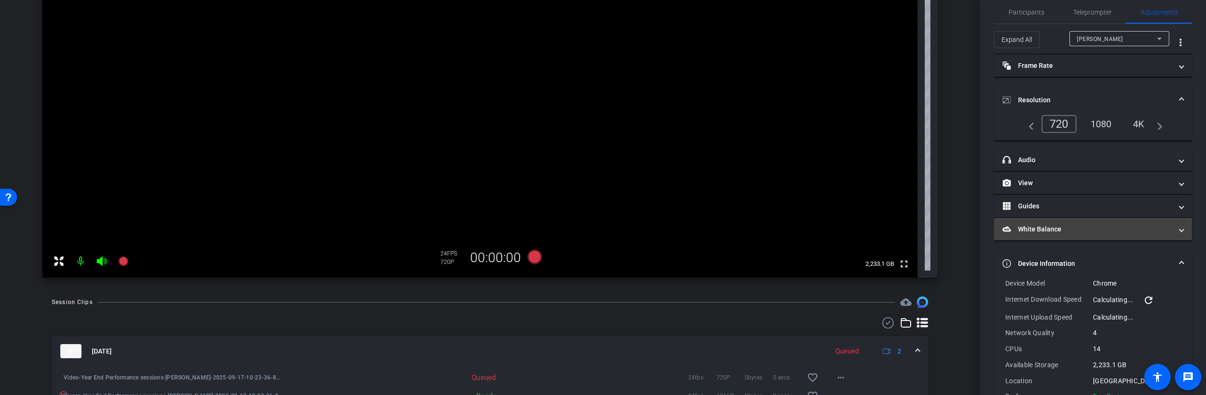
scroll to position [41, 0]
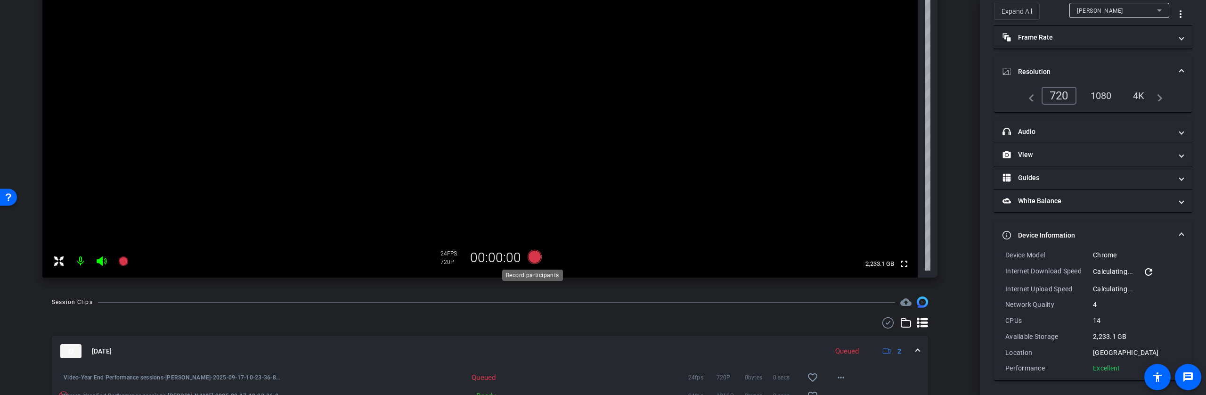
click at [533, 258] on icon at bounding box center [535, 257] width 14 height 14
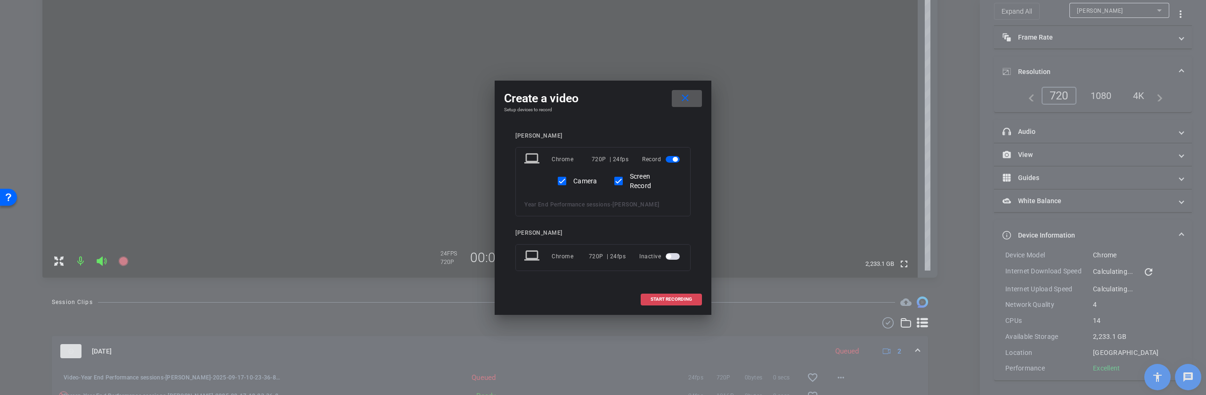
click at [677, 297] on span "START RECORDING" at bounding box center [671, 299] width 41 height 5
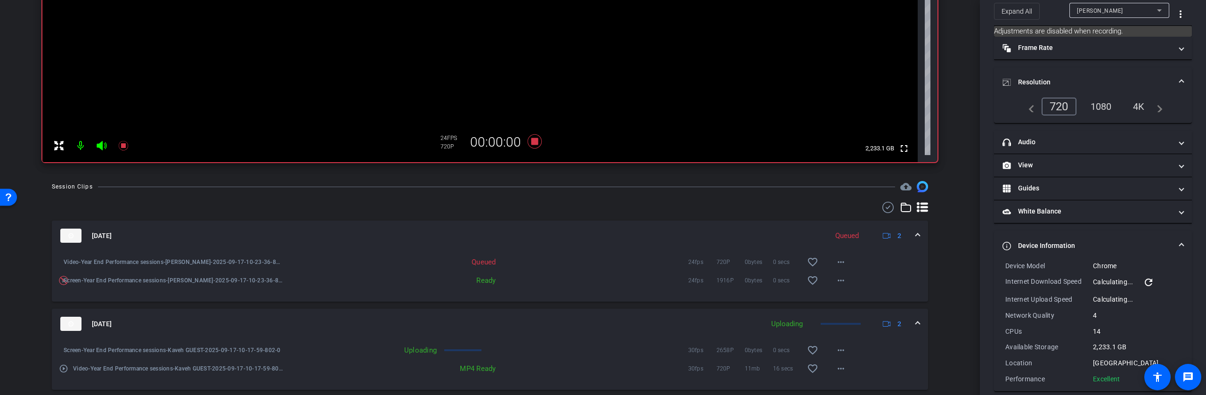
scroll to position [262, 0]
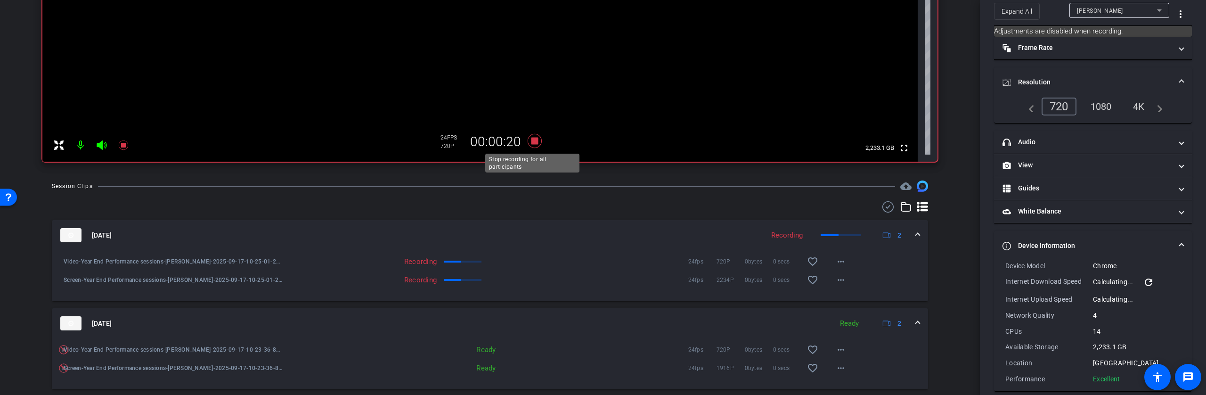
click at [532, 141] on icon at bounding box center [535, 141] width 14 height 14
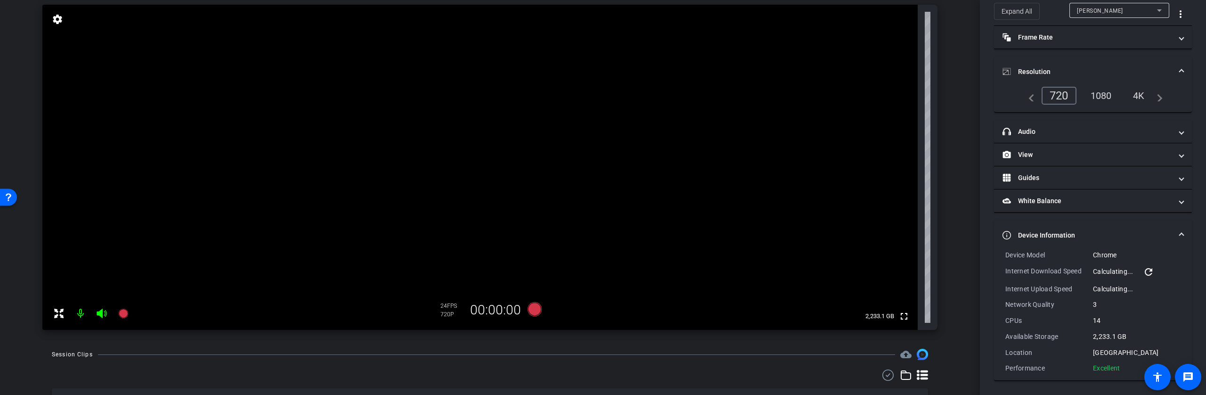
scroll to position [0, 0]
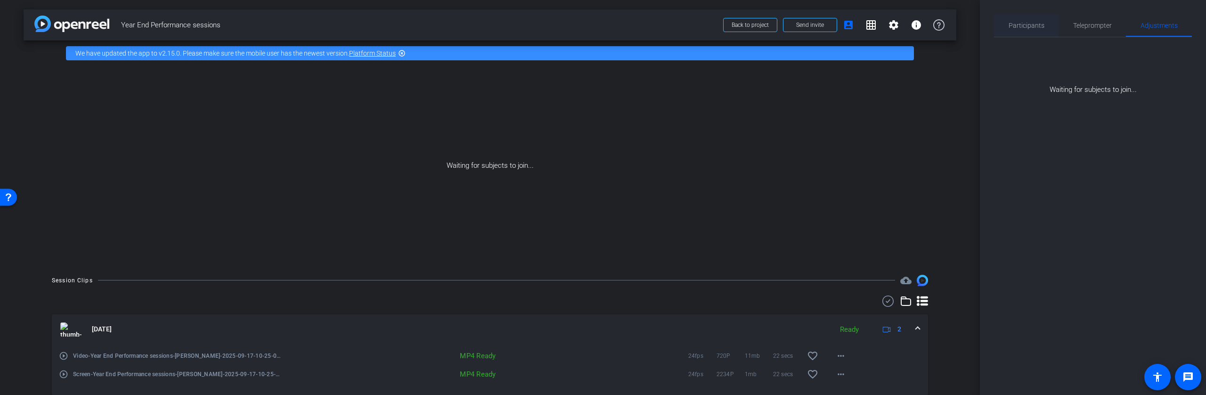
click at [1035, 25] on span "Participants" at bounding box center [1027, 25] width 36 height 7
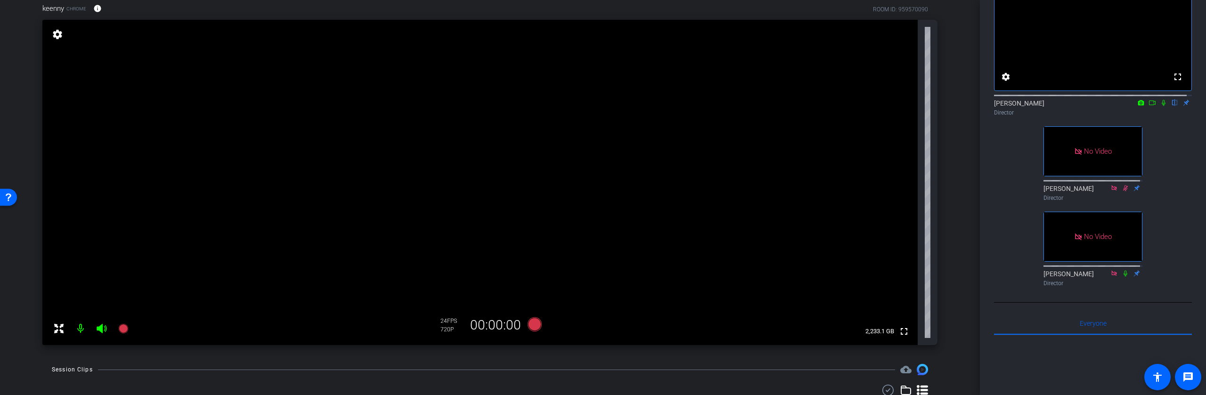
scroll to position [78, 0]
click at [59, 37] on mat-icon "settings" at bounding box center [57, 34] width 13 height 11
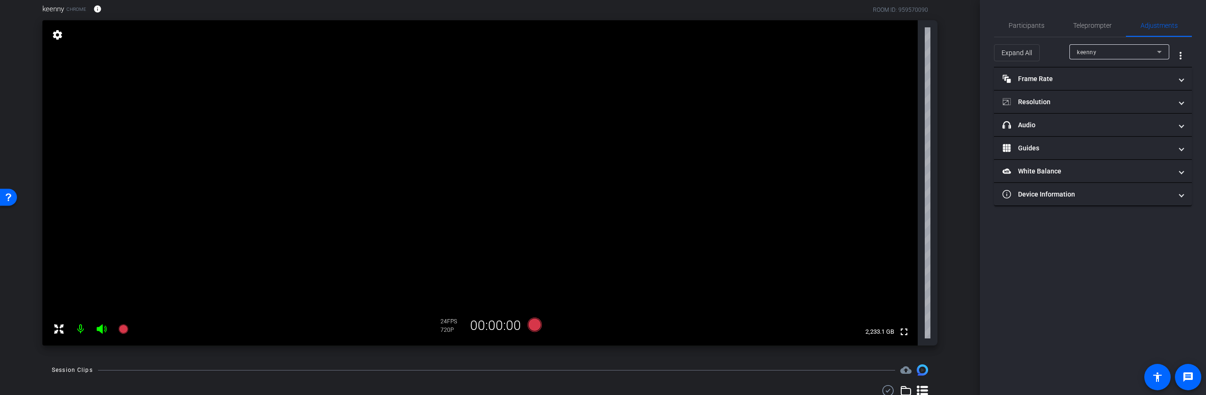
scroll to position [0, 0]
click at [1181, 58] on mat-icon "more_vert" at bounding box center [1180, 55] width 11 height 11
click at [1105, 297] on div at bounding box center [603, 197] width 1206 height 395
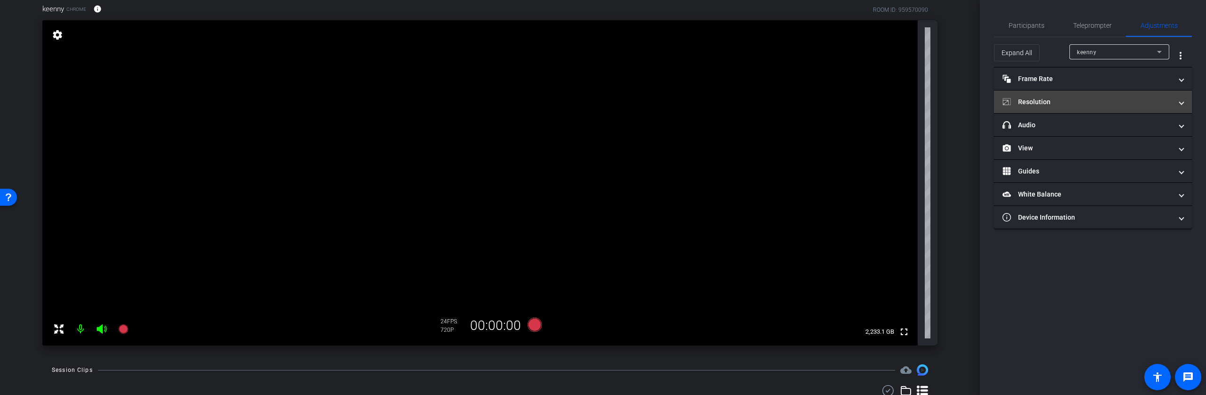
click at [1034, 104] on mat-panel-title "Resolution" at bounding box center [1088, 102] width 170 height 10
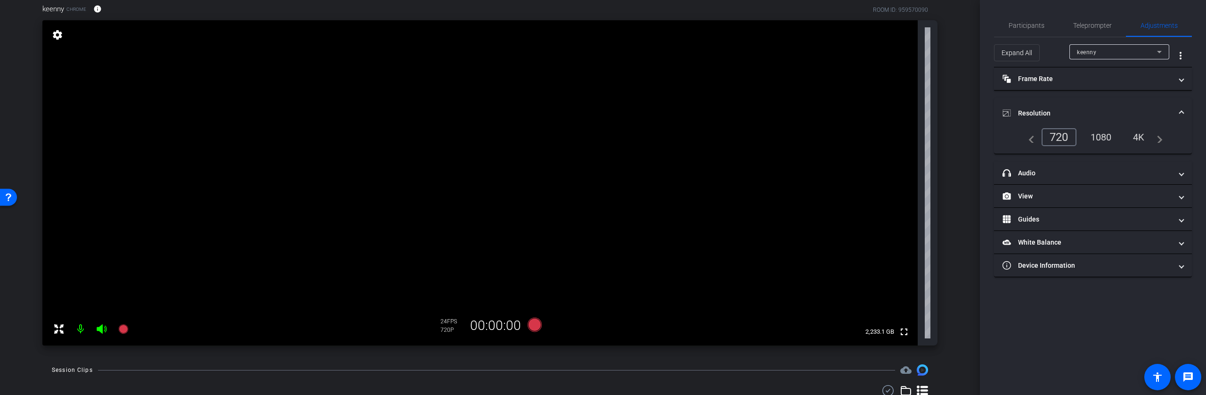
click at [1032, 113] on mat-panel-title "Resolution" at bounding box center [1088, 113] width 170 height 10
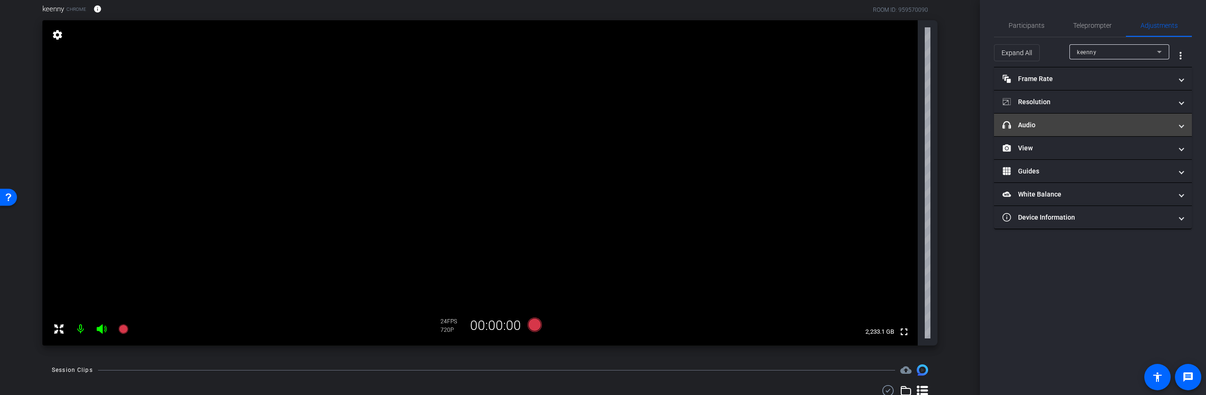
click at [1027, 126] on mat-panel-title "headphone icon Audio" at bounding box center [1088, 125] width 170 height 10
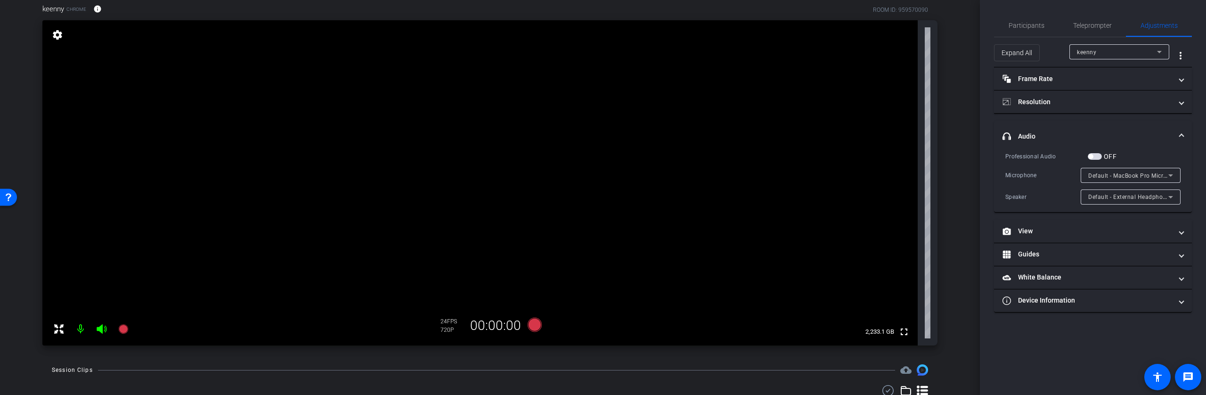
click at [1027, 138] on mat-panel-title "headphone icon Audio" at bounding box center [1088, 136] width 170 height 10
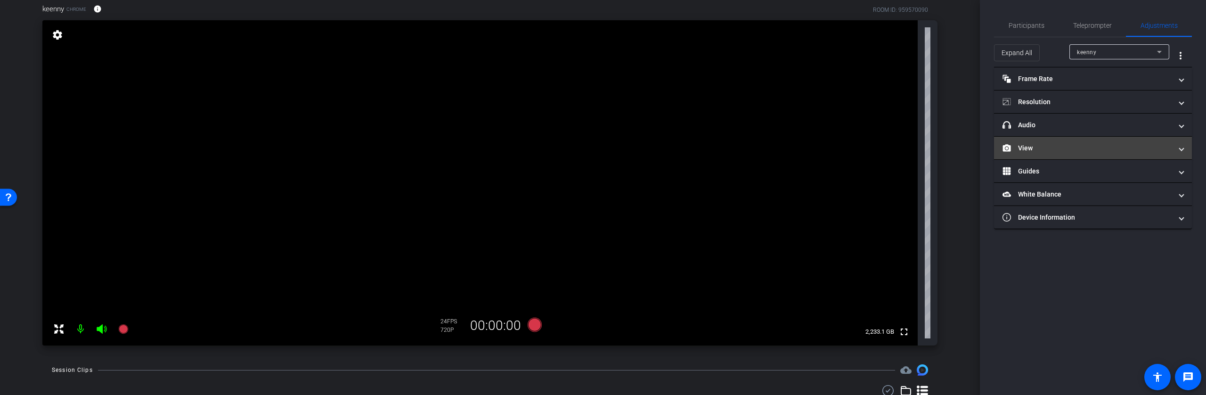
click at [1028, 148] on mat-panel-title "View" at bounding box center [1088, 148] width 170 height 10
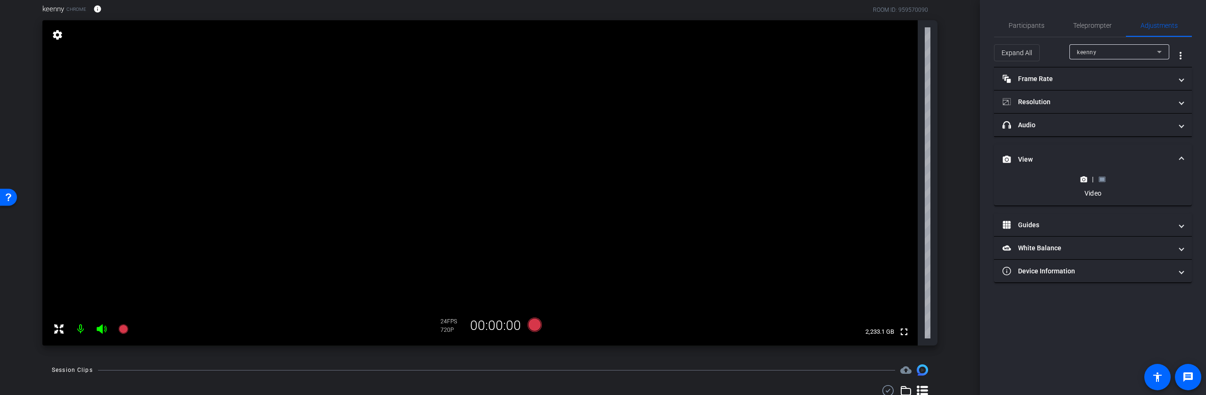
click at [1106, 181] on icon at bounding box center [1102, 179] width 7 height 7
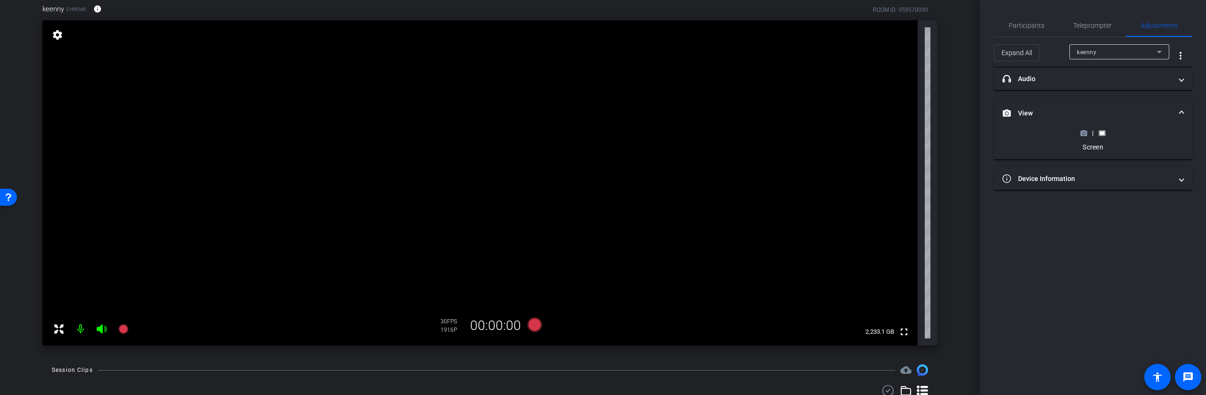
click at [1084, 132] on circle at bounding box center [1084, 133] width 2 height 2
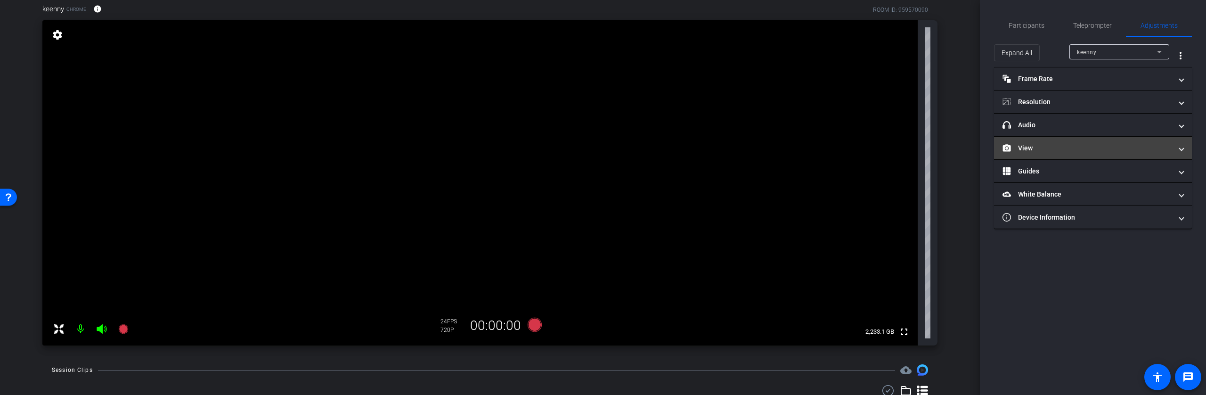
click at [1033, 149] on mat-panel-title "View" at bounding box center [1088, 148] width 170 height 10
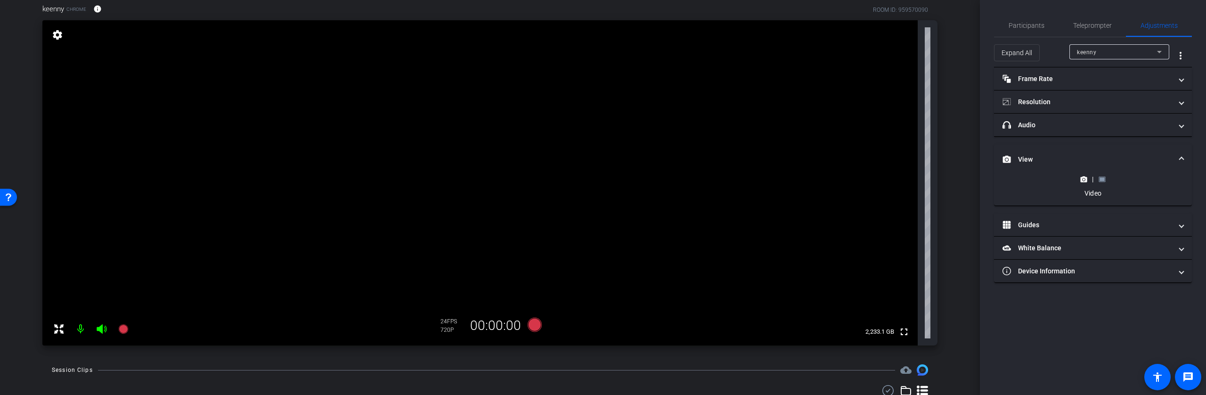
click at [1100, 182] on icon at bounding box center [1102, 179] width 7 height 7
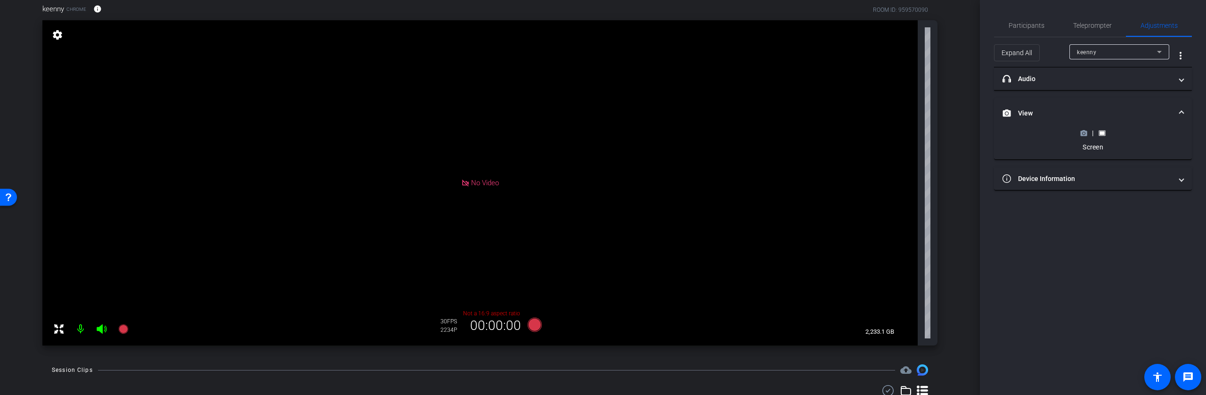
click at [1105, 133] on icon at bounding box center [1102, 133] width 7 height 7
click at [1102, 133] on rect at bounding box center [1102, 133] width 5 height 4
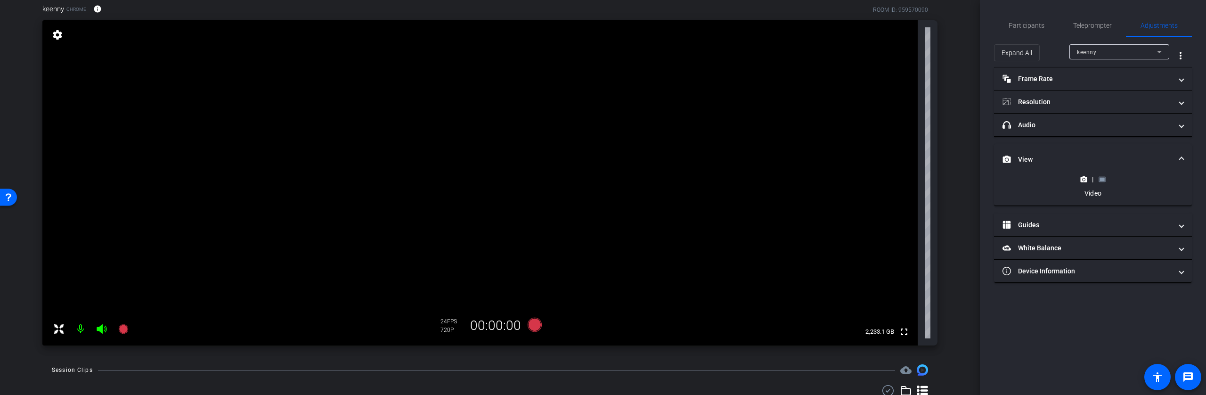
click at [1102, 180] on rect at bounding box center [1102, 179] width 5 height 4
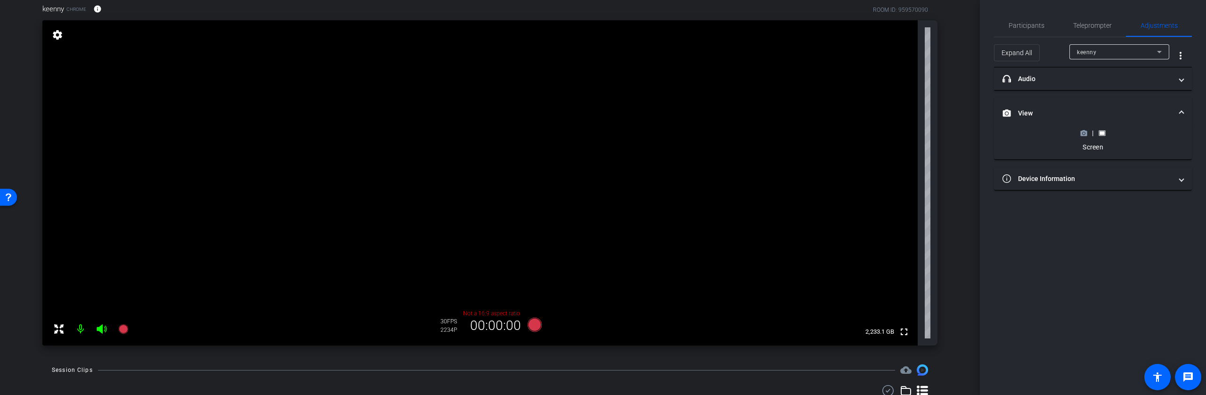
click at [1085, 135] on icon at bounding box center [1084, 133] width 7 height 5
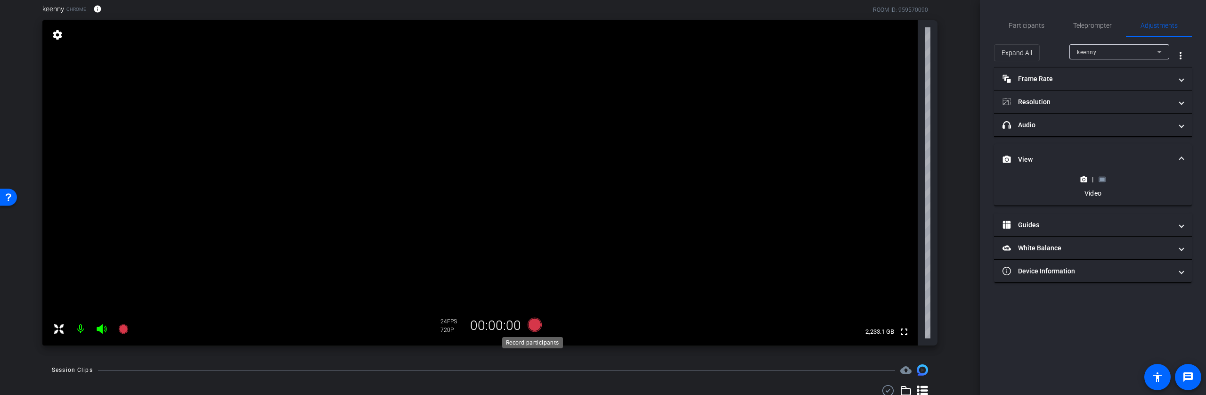
click at [531, 325] on icon at bounding box center [535, 325] width 14 height 14
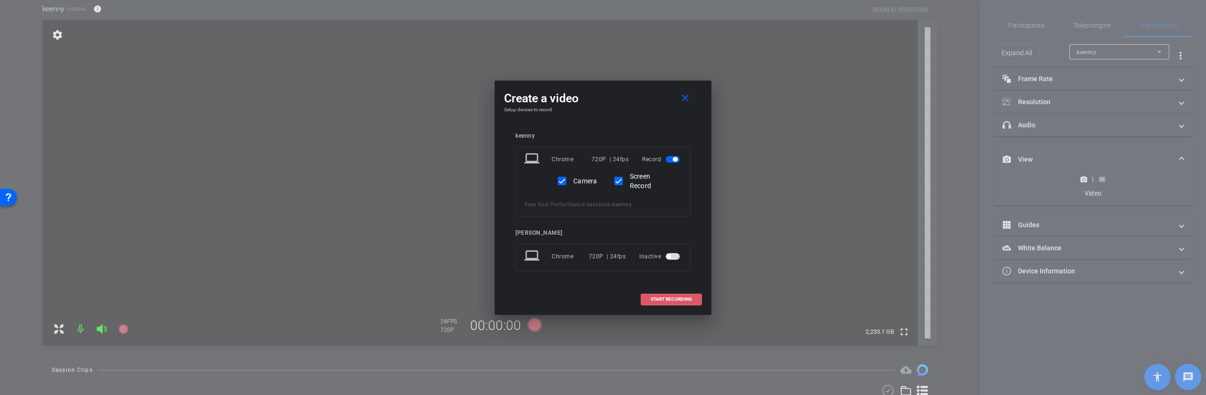
click at [662, 299] on span "START RECORDING" at bounding box center [671, 299] width 41 height 5
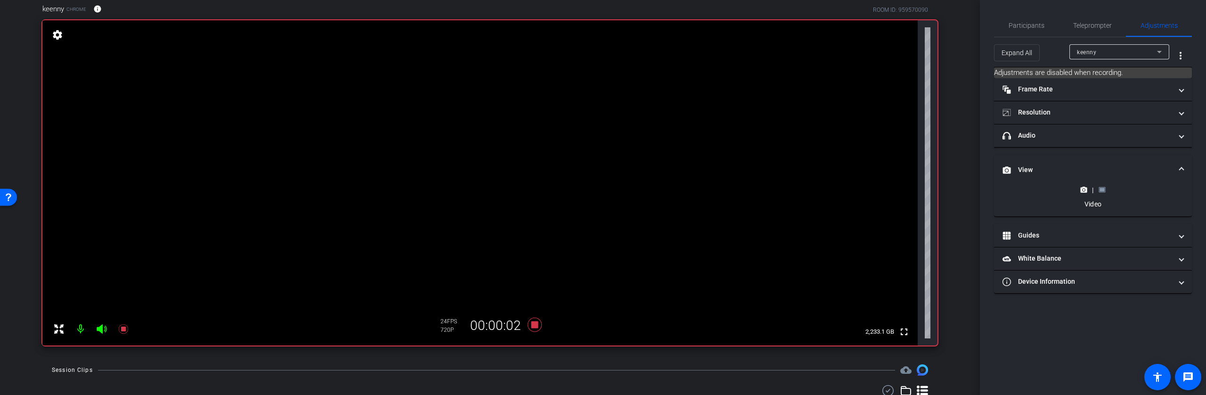
click at [1102, 190] on rect at bounding box center [1102, 190] width 5 height 4
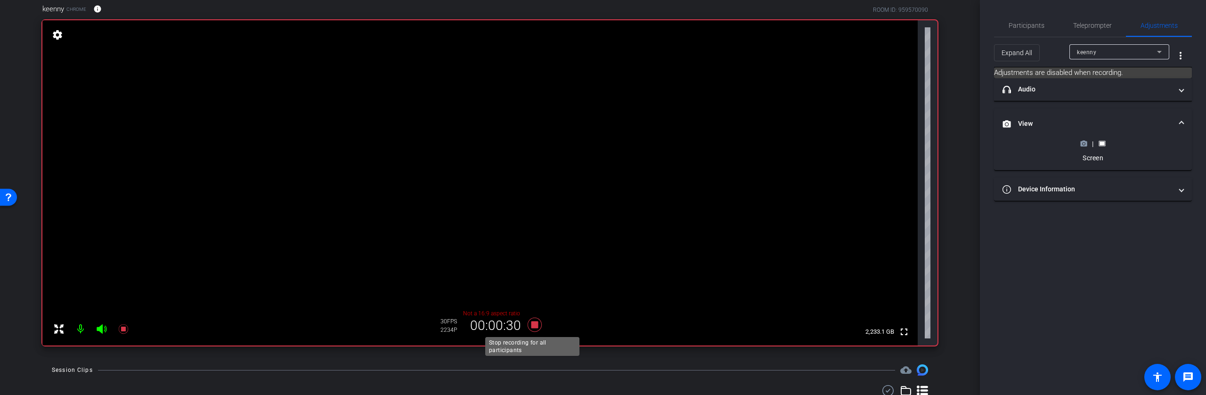
click at [532, 326] on icon at bounding box center [535, 325] width 14 height 14
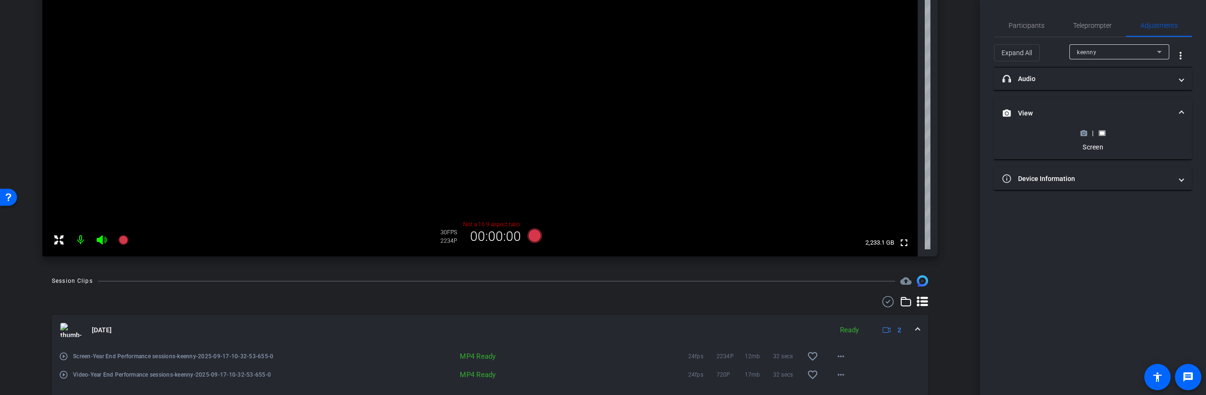
scroll to position [107, 0]
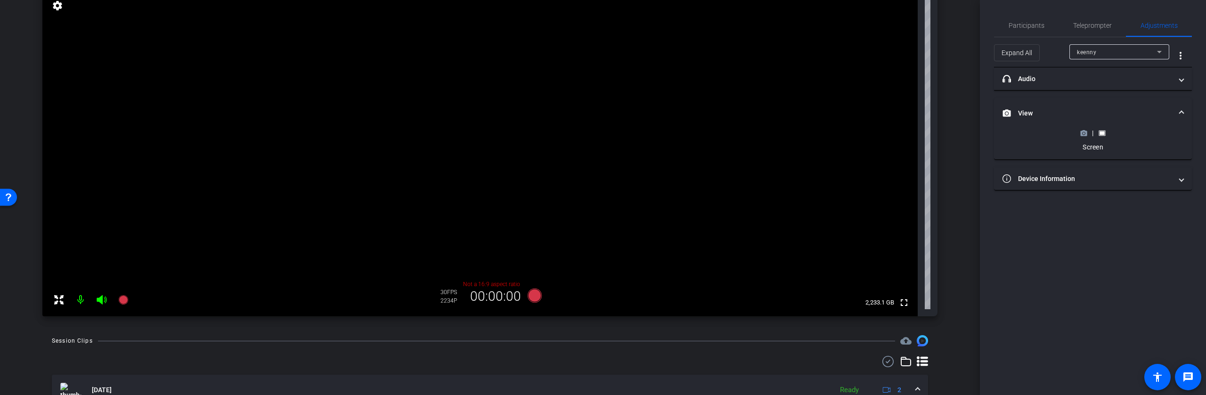
click at [1085, 136] on icon at bounding box center [1084, 133] width 7 height 7
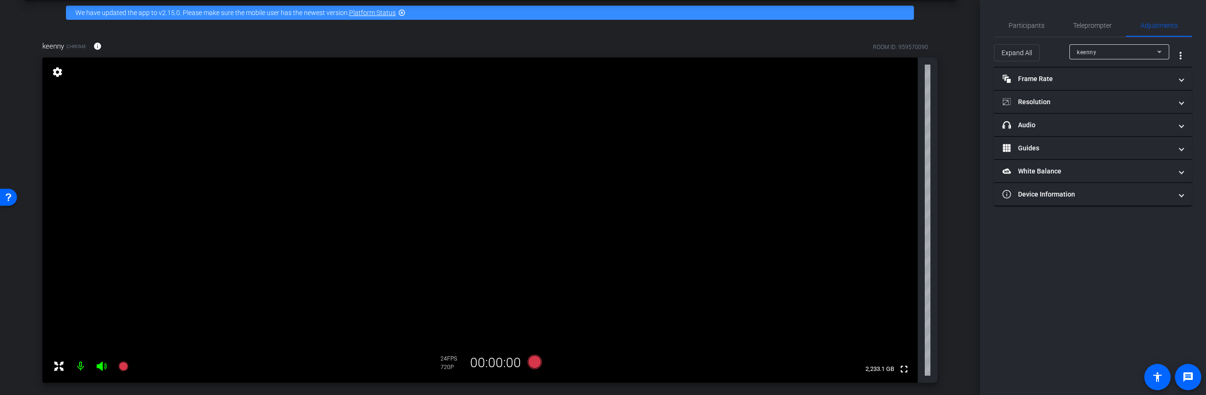
scroll to position [48, 0]
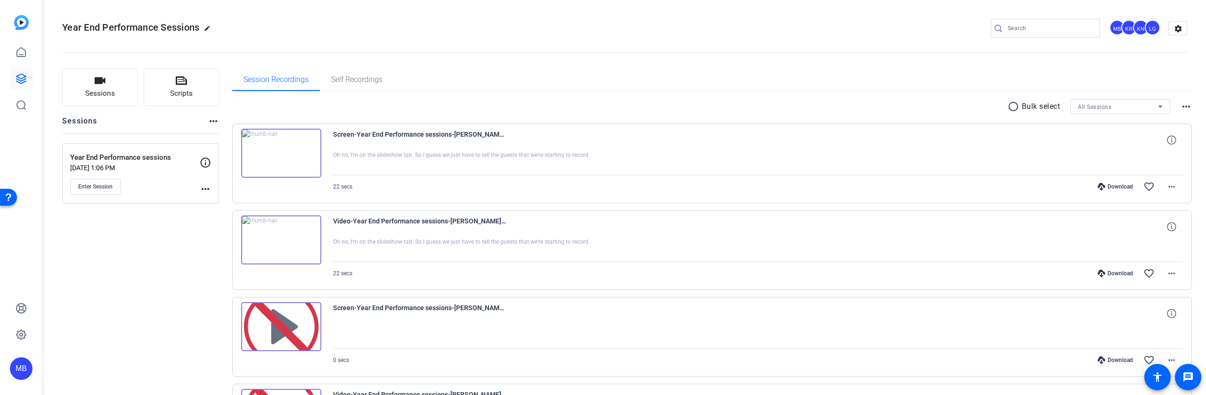
click at [278, 156] on img at bounding box center [281, 153] width 80 height 49
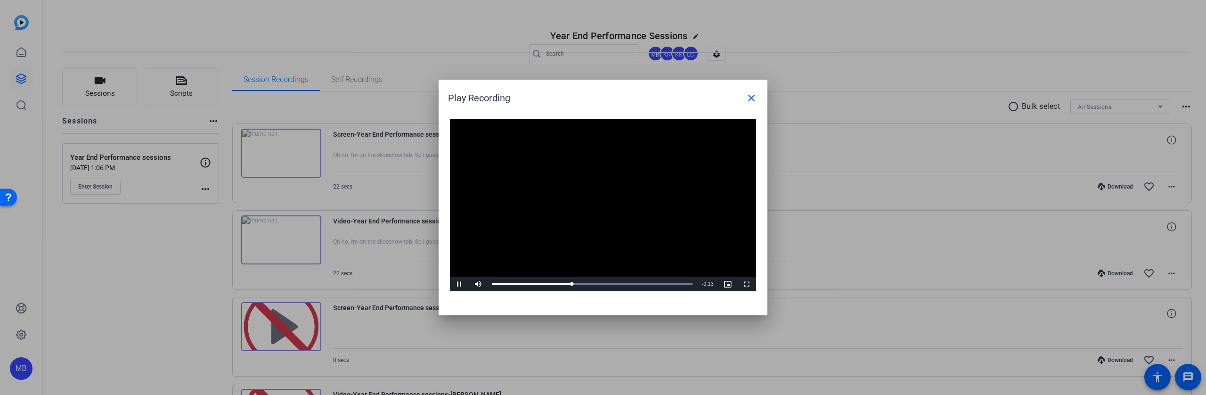
click at [520, 370] on div at bounding box center [603, 197] width 1206 height 395
